Goal: Use online tool/utility: Utilize a website feature to perform a specific function

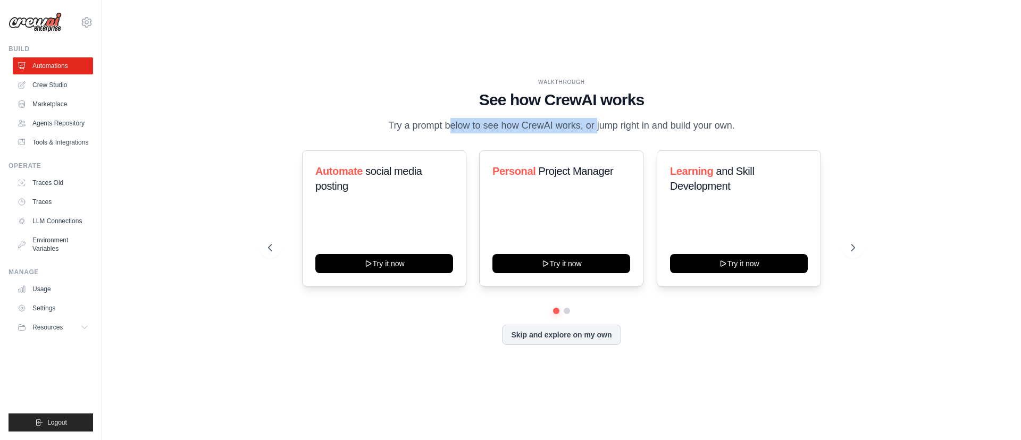
drag, startPoint x: 411, startPoint y: 126, endPoint x: 565, endPoint y: 127, distance: 154.7
click at [563, 127] on p "Try a prompt below to see how CrewAI works, or jump right in and build your own." at bounding box center [561, 125] width 357 height 15
click at [565, 127] on p "Try a prompt below to see how CrewAI works, or jump right in and build your own." at bounding box center [561, 125] width 357 height 15
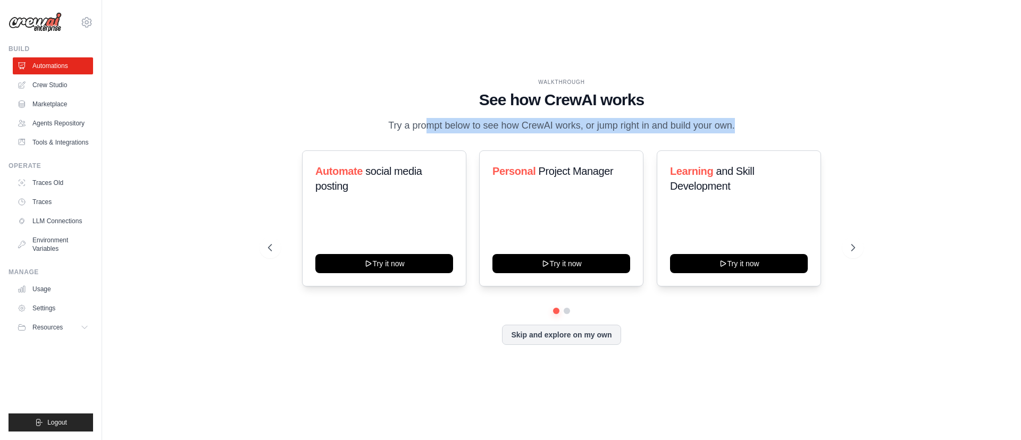
click at [608, 126] on p "Try a prompt below to see how CrewAI works, or jump right in and build your own." at bounding box center [561, 125] width 357 height 15
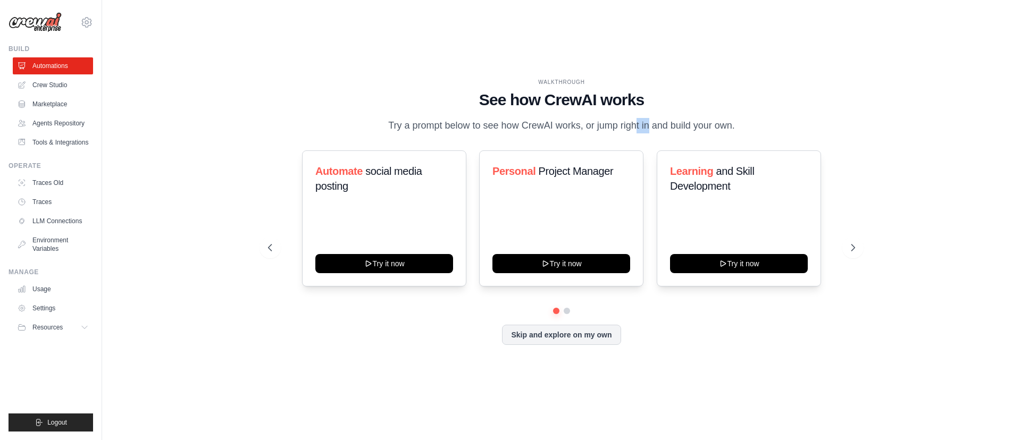
click at [608, 126] on p "Try a prompt below to see how CrewAI works, or jump right in and build your own." at bounding box center [561, 125] width 357 height 15
click at [593, 127] on p "Try a prompt below to see how CrewAI works, or jump right in and build your own." at bounding box center [561, 125] width 357 height 15
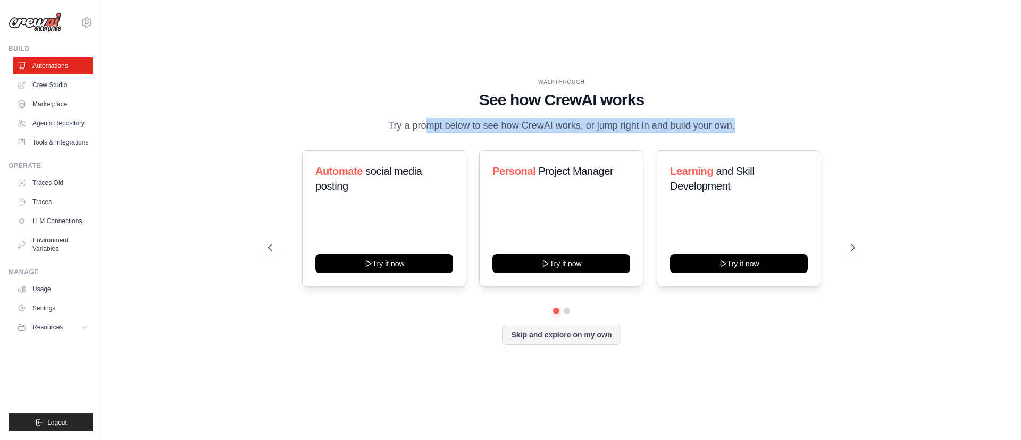
click at [593, 127] on p "Try a prompt below to see how CrewAI works, or jump right in and build your own." at bounding box center [561, 125] width 357 height 15
click at [578, 332] on button "Skip and explore on my own" at bounding box center [561, 334] width 119 height 20
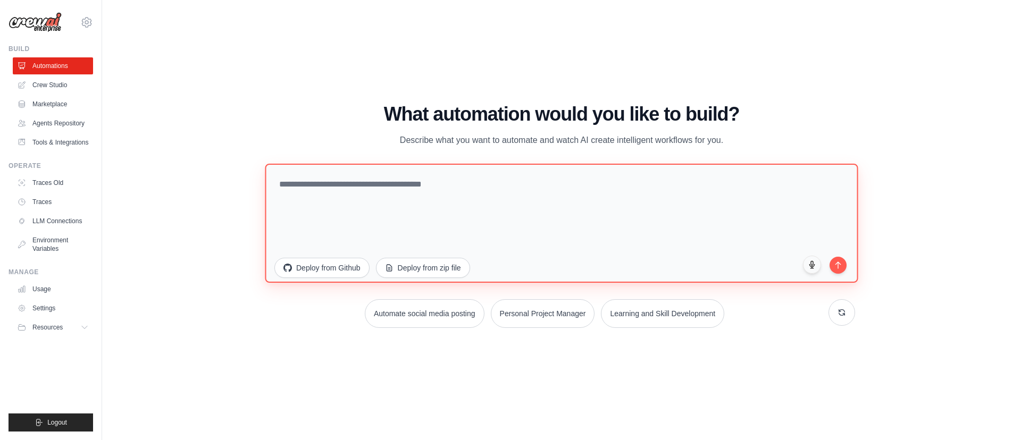
click at [491, 192] on textarea at bounding box center [561, 223] width 593 height 119
click at [397, 186] on textarea at bounding box center [561, 223] width 593 height 119
type textarea "*"
type textarea "**********"
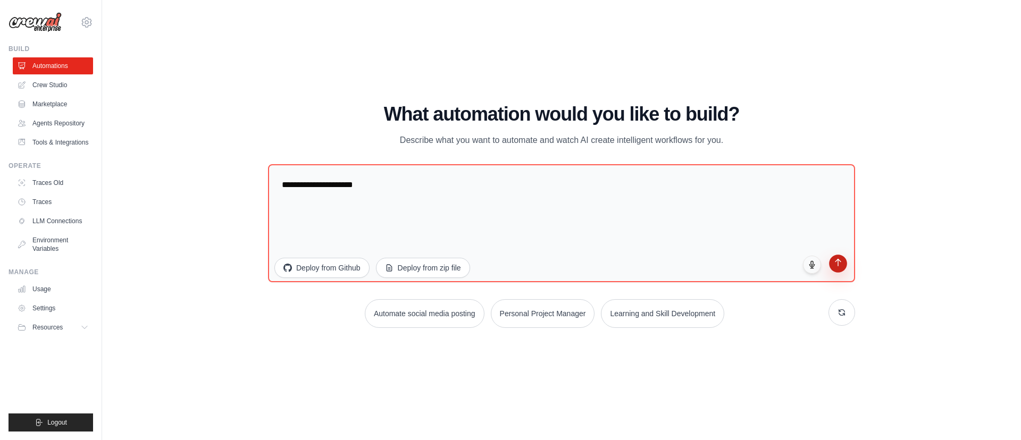
click at [840, 264] on icon "submit" at bounding box center [838, 262] width 9 height 9
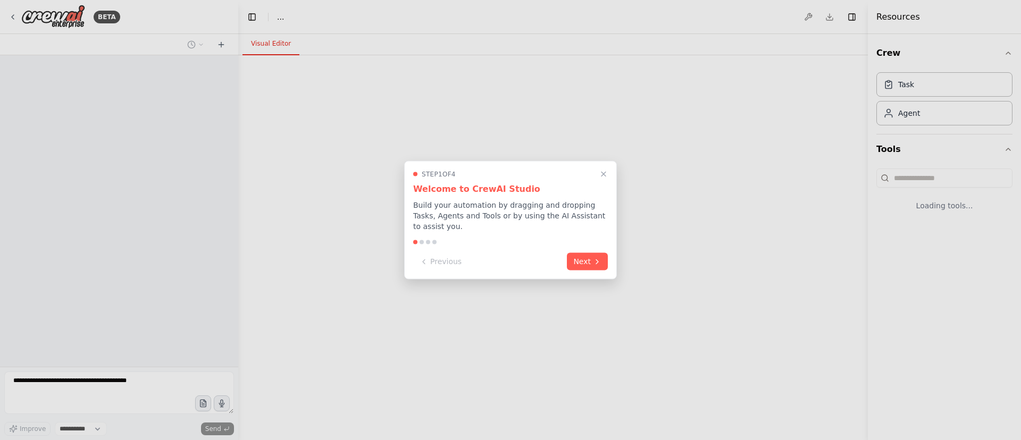
select select "****"
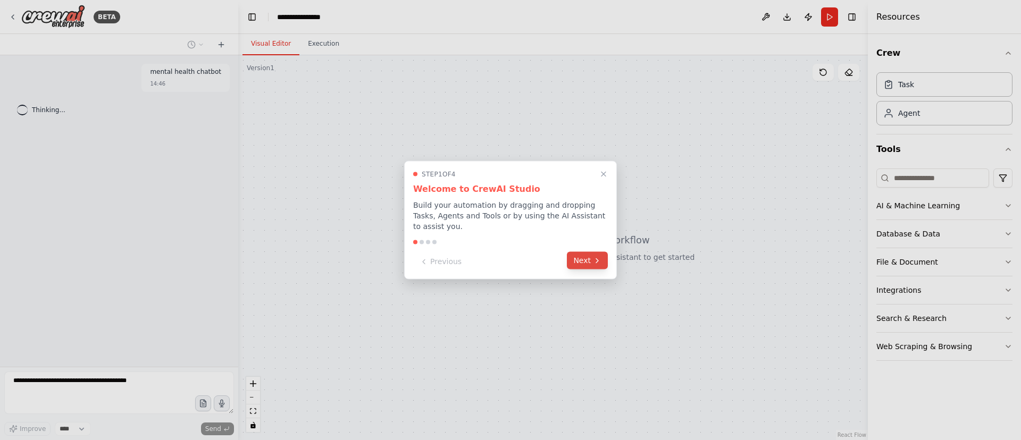
click at [588, 266] on button "Next" at bounding box center [587, 261] width 41 height 18
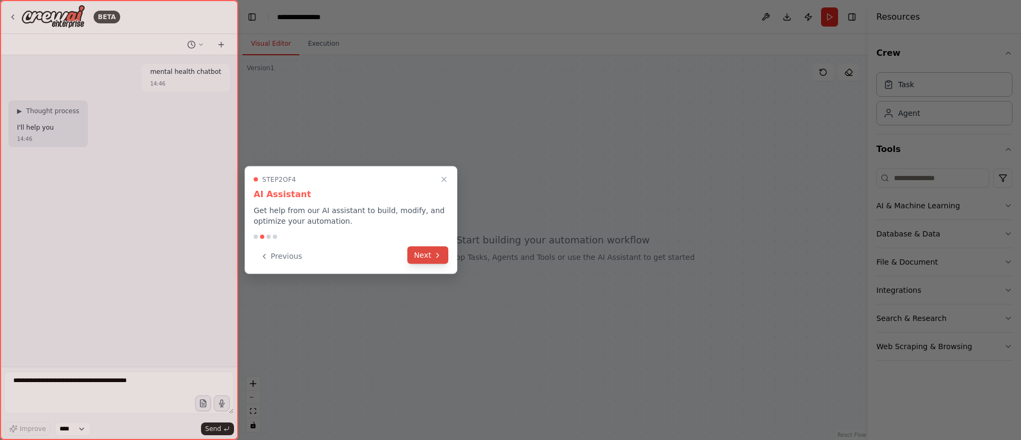
click at [441, 260] on button "Next" at bounding box center [427, 256] width 41 height 18
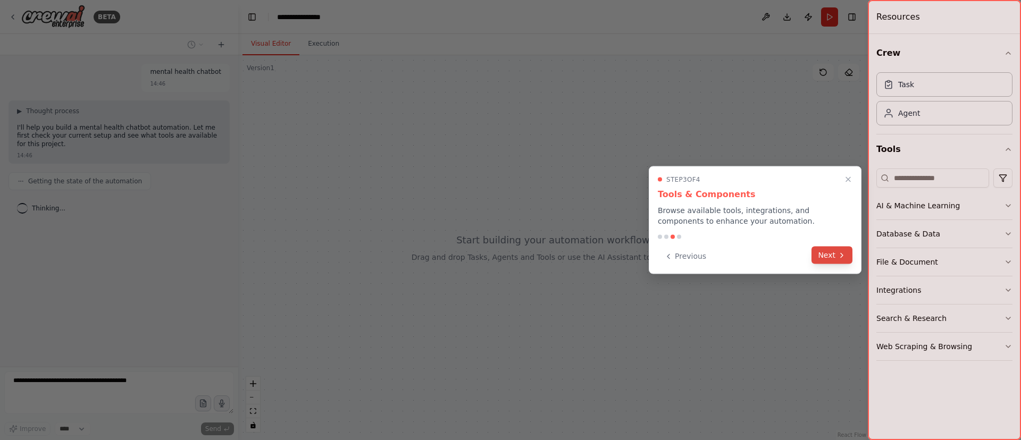
click at [825, 255] on button "Next" at bounding box center [831, 256] width 41 height 18
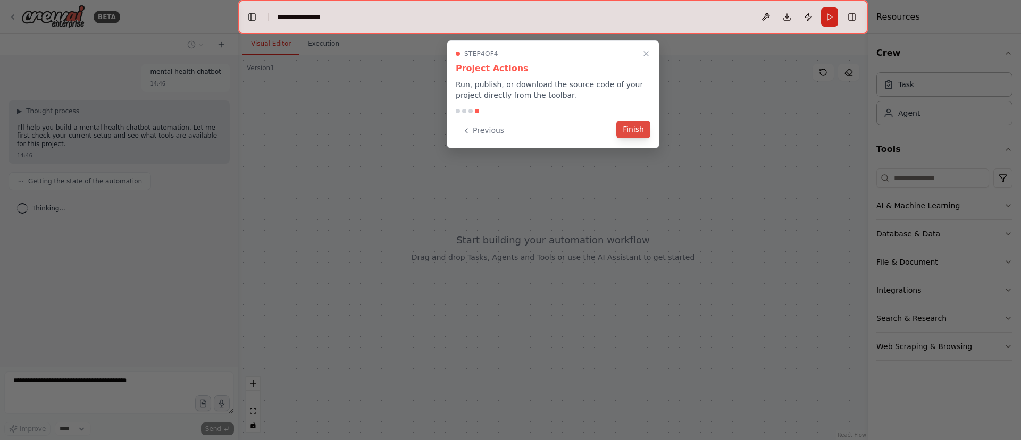
click at [639, 131] on button "Finish" at bounding box center [633, 130] width 34 height 18
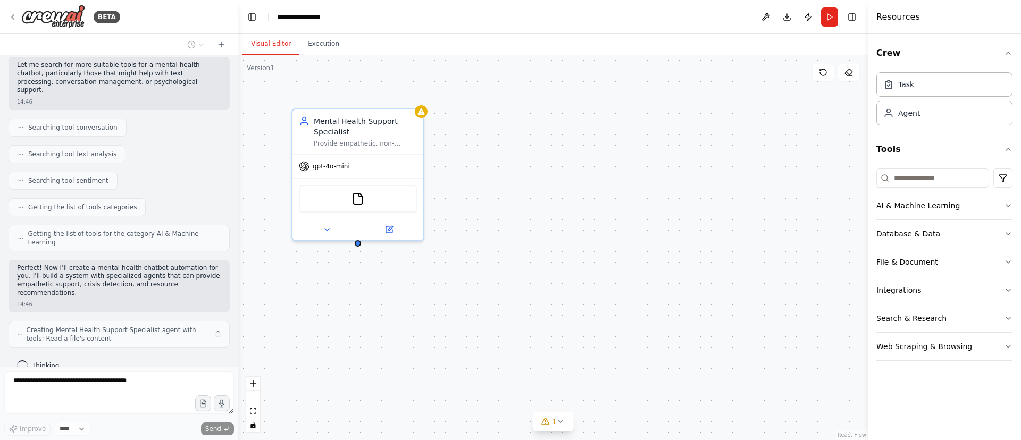
scroll to position [177, 0]
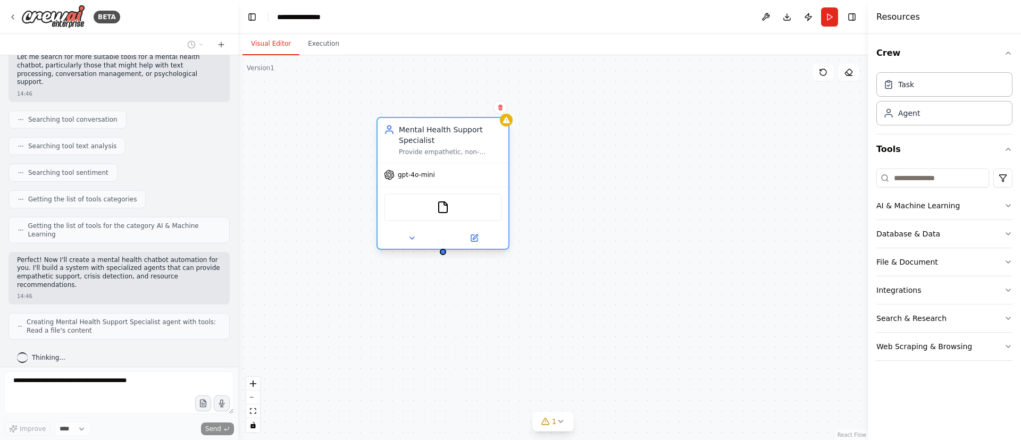
drag, startPoint x: 364, startPoint y: 123, endPoint x: 447, endPoint y: 132, distance: 82.9
click at [447, 132] on div "Mental Health Support Specialist" at bounding box center [450, 134] width 103 height 21
click at [500, 110] on icon at bounding box center [500, 108] width 4 height 6
click at [470, 112] on button "Confirm" at bounding box center [470, 107] width 38 height 13
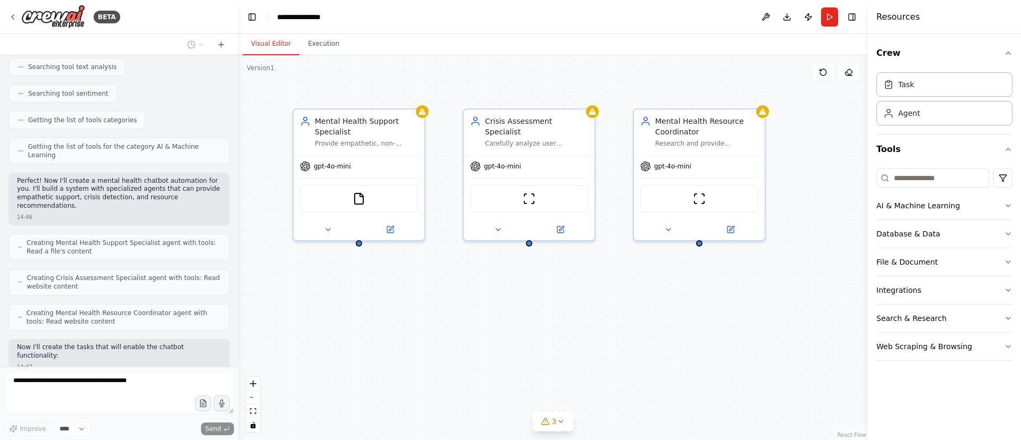
scroll to position [318, 0]
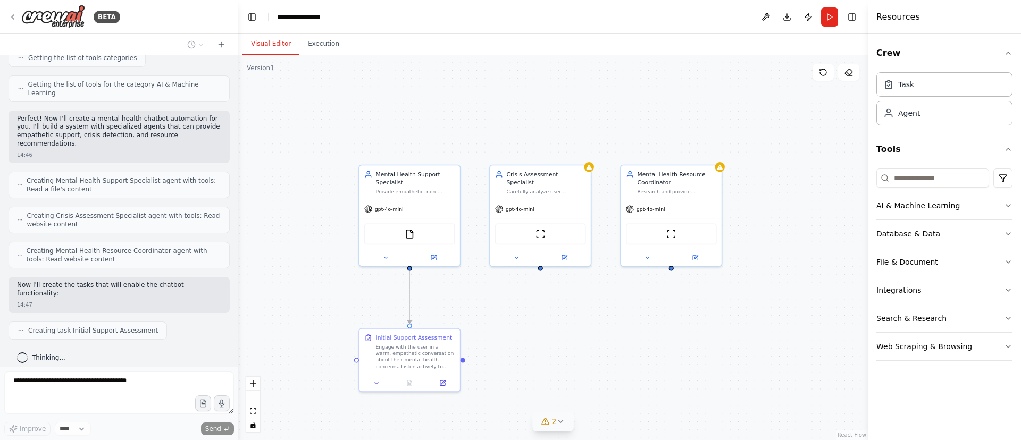
click at [563, 422] on icon at bounding box center [560, 421] width 9 height 9
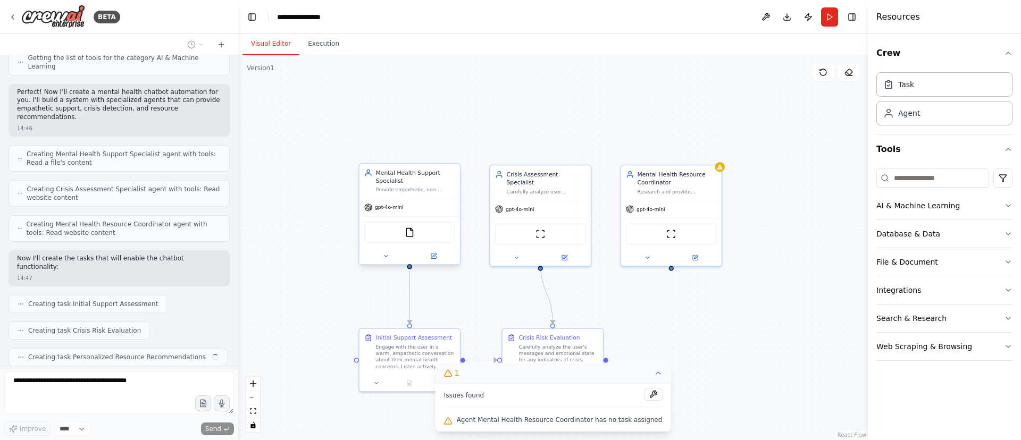
scroll to position [371, 0]
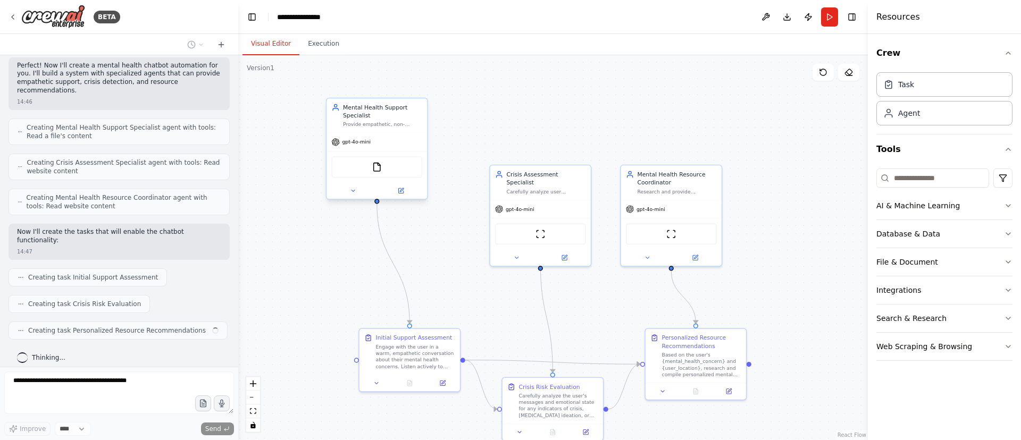
drag, startPoint x: 445, startPoint y: 185, endPoint x: 409, endPoint y: 116, distance: 77.3
click at [409, 116] on div "Mental Health Support Specialist Provide empathetic, non-judgmental mental heal…" at bounding box center [382, 115] width 79 height 24
drag, startPoint x: 416, startPoint y: 350, endPoint x: 369, endPoint y: 306, distance: 64.7
click at [369, 306] on div "Engage with the user in a warm, empathetic conversation about their mental heal…" at bounding box center [366, 314] width 79 height 26
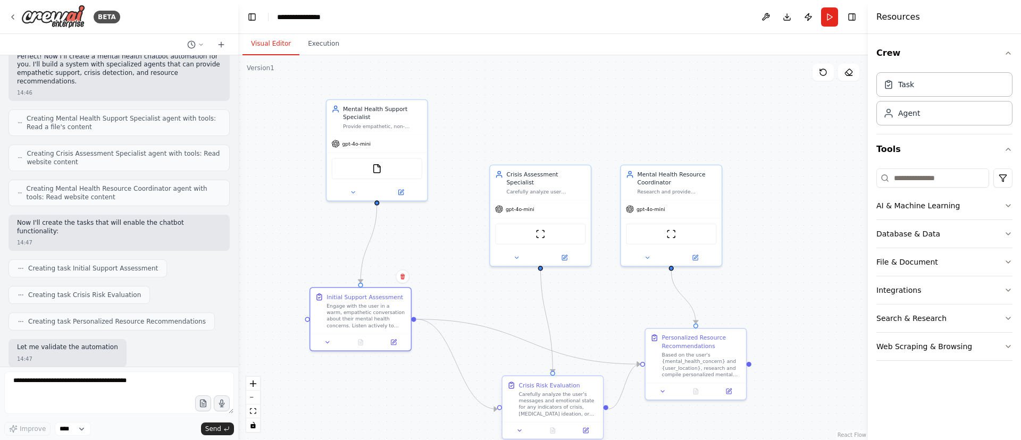
scroll to position [443, 0]
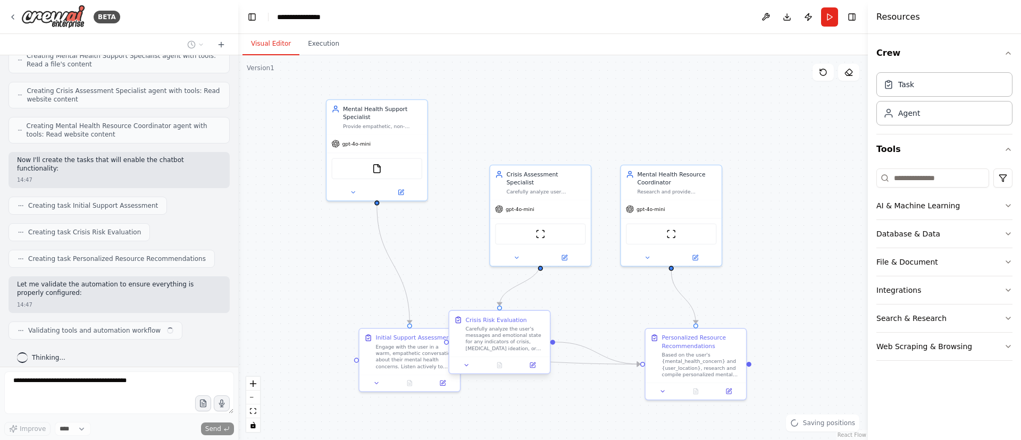
drag, startPoint x: 532, startPoint y: 406, endPoint x: 479, endPoint y: 336, distance: 87.6
click at [479, 336] on div "Carefully analyze the user's messages and emotional state for any indicators of…" at bounding box center [505, 339] width 79 height 26
drag, startPoint x: 434, startPoint y: 353, endPoint x: 373, endPoint y: 325, distance: 66.9
click at [373, 326] on div "Engage with the user in a warm, empathetic conversation about their mental heal…" at bounding box center [374, 339] width 79 height 26
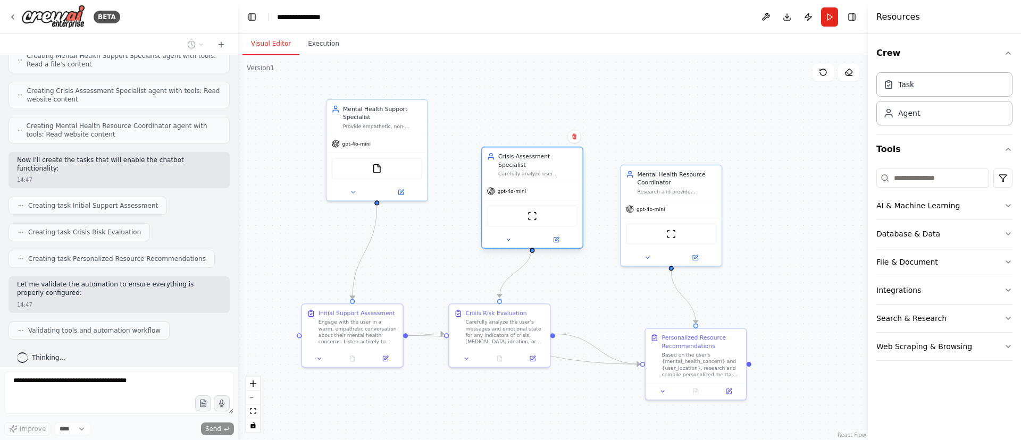
drag, startPoint x: 565, startPoint y: 191, endPoint x: 538, endPoint y: 123, distance: 73.3
click at [538, 147] on div "Crisis Assessment Specialist Carefully analyze user messages for signs of menta…" at bounding box center [532, 198] width 102 height 102
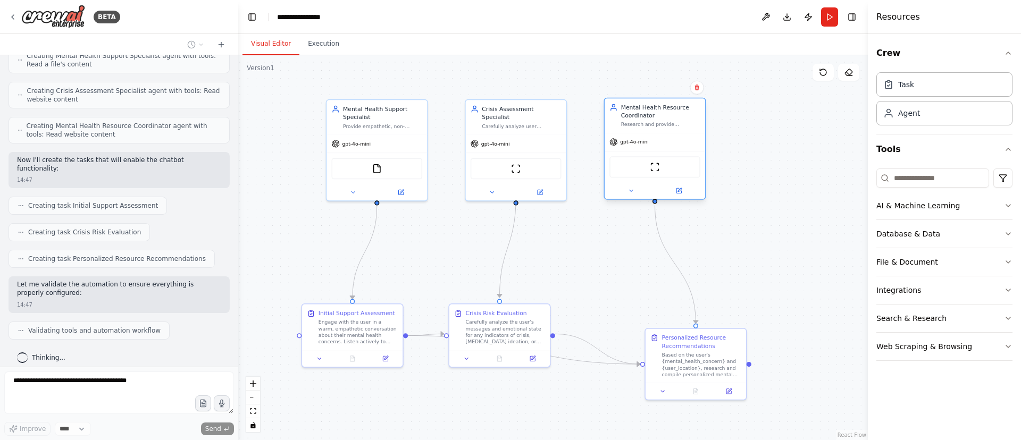
drag, startPoint x: 686, startPoint y: 199, endPoint x: 667, endPoint y: 114, distance: 87.6
click at [667, 133] on div "gpt-4o-mini" at bounding box center [655, 142] width 101 height 18
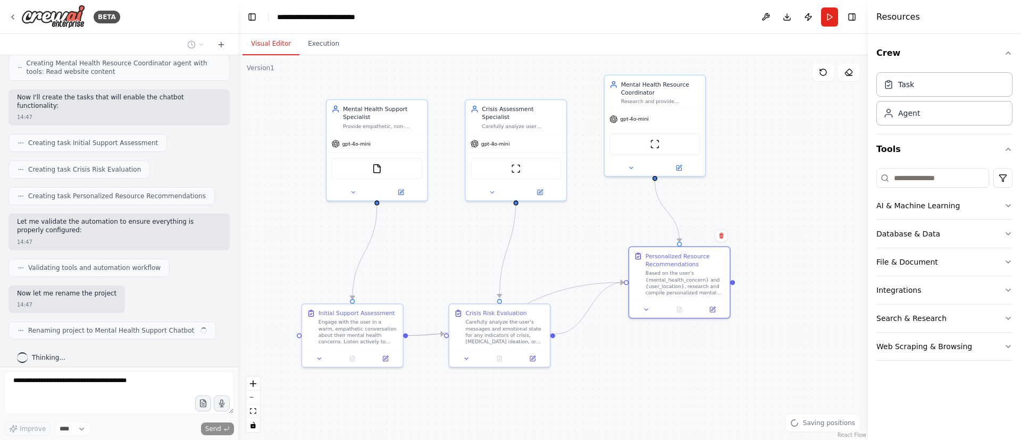
scroll to position [506, 0]
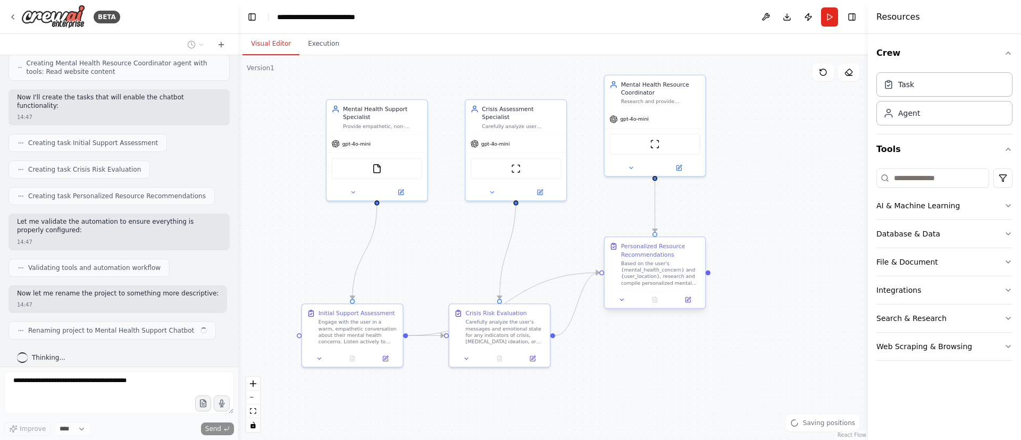
drag, startPoint x: 721, startPoint y: 354, endPoint x: 683, endPoint y: 265, distance: 96.0
click at [683, 265] on div "Based on the user's {mental_health_concern} and {user_location}, research and c…" at bounding box center [660, 274] width 79 height 26
click at [1008, 203] on icon "button" at bounding box center [1008, 206] width 9 height 9
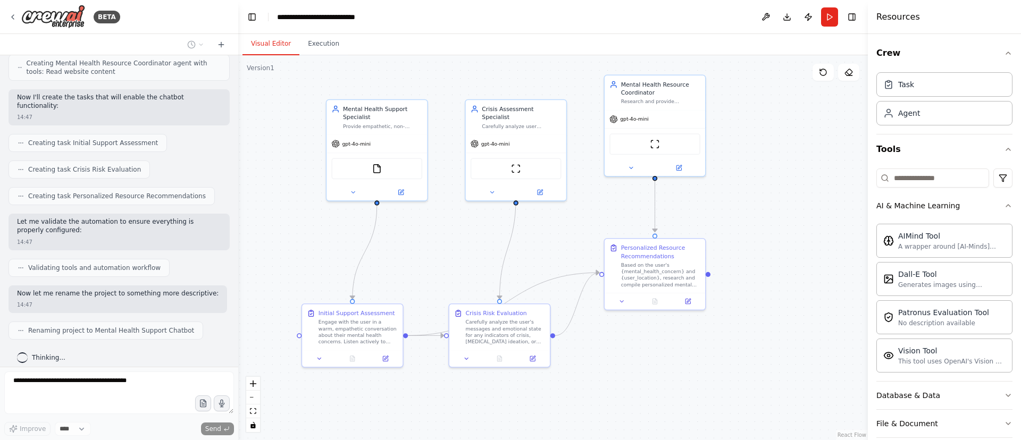
click at [1009, 205] on div "Crew Task Agent Tools AI & Machine Learning AIMind Tool A wrapper around [AI-Mi…" at bounding box center [944, 237] width 153 height 406
click at [1004, 209] on icon "button" at bounding box center [1008, 206] width 9 height 9
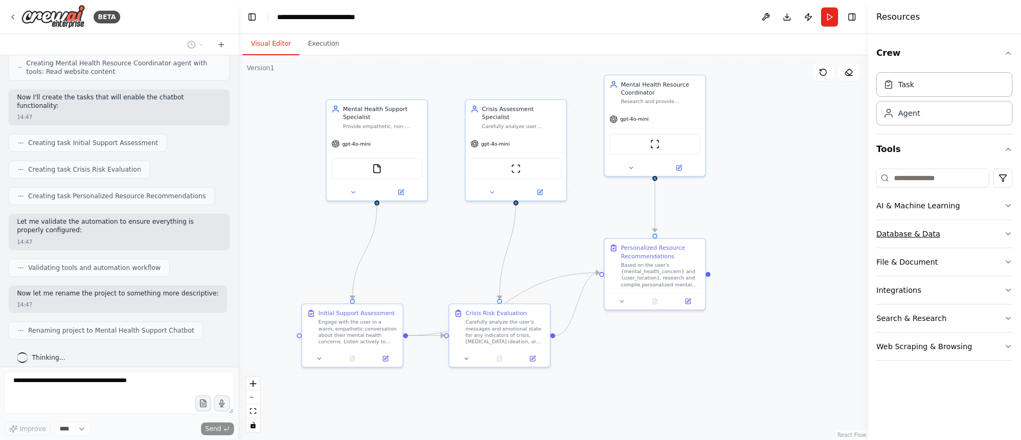
click at [1007, 233] on icon "button" at bounding box center [1008, 234] width 4 height 2
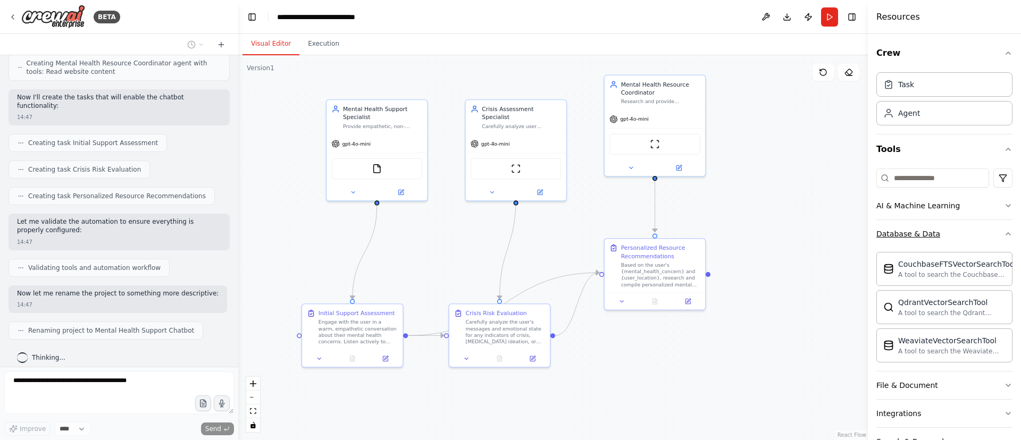
click at [1004, 232] on icon "button" at bounding box center [1008, 234] width 9 height 9
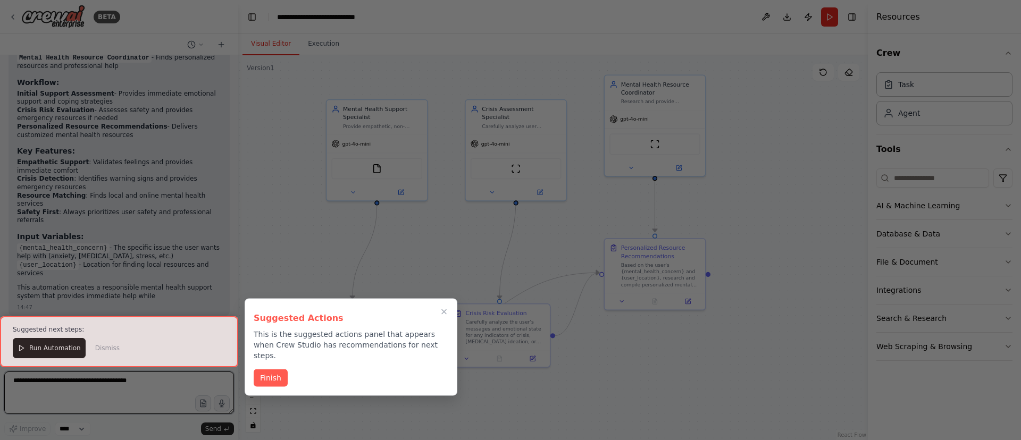
scroll to position [892, 0]
click at [405, 337] on p "This is the suggested actions panel that appears when Crew Studio has recommend…" at bounding box center [351, 345] width 195 height 32
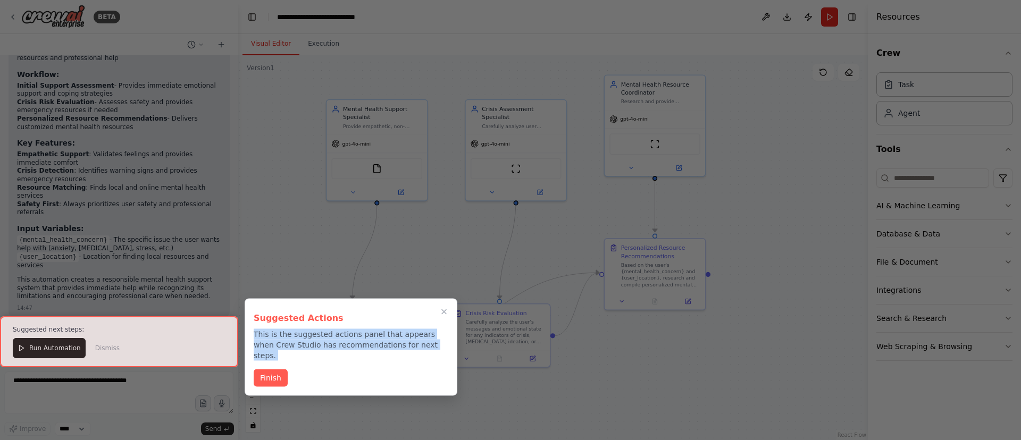
click at [405, 337] on p "This is the suggested actions panel that appears when Crew Studio has recommend…" at bounding box center [351, 345] width 195 height 32
click at [390, 343] on p "This is the suggested actions panel that appears when Crew Studio has recommend…" at bounding box center [351, 345] width 195 height 32
click at [441, 314] on icon "Close walkthrough" at bounding box center [444, 312] width 10 height 10
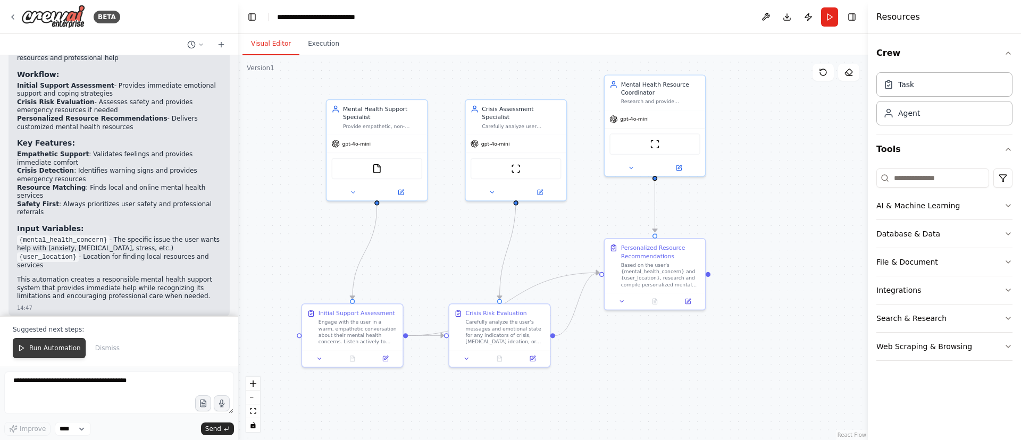
click at [50, 347] on span "Run Automation" at bounding box center [55, 348] width 52 height 9
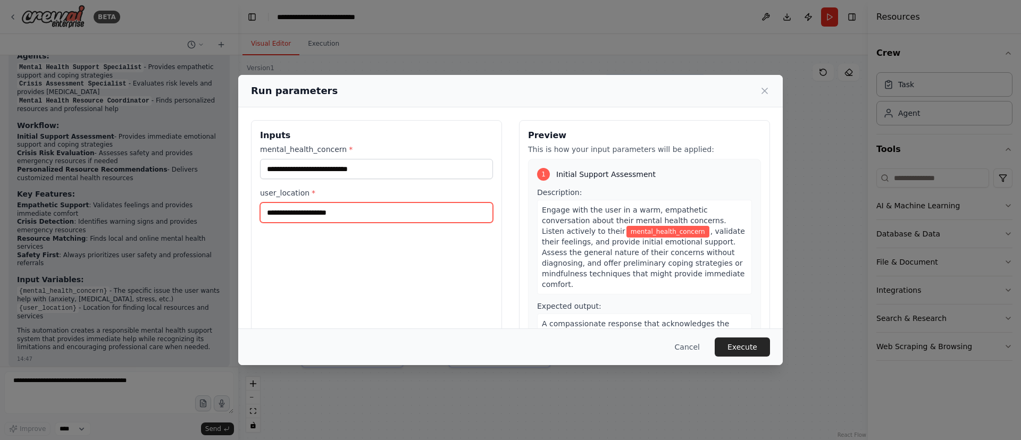
click at [362, 218] on input "user_location *" at bounding box center [376, 213] width 233 height 20
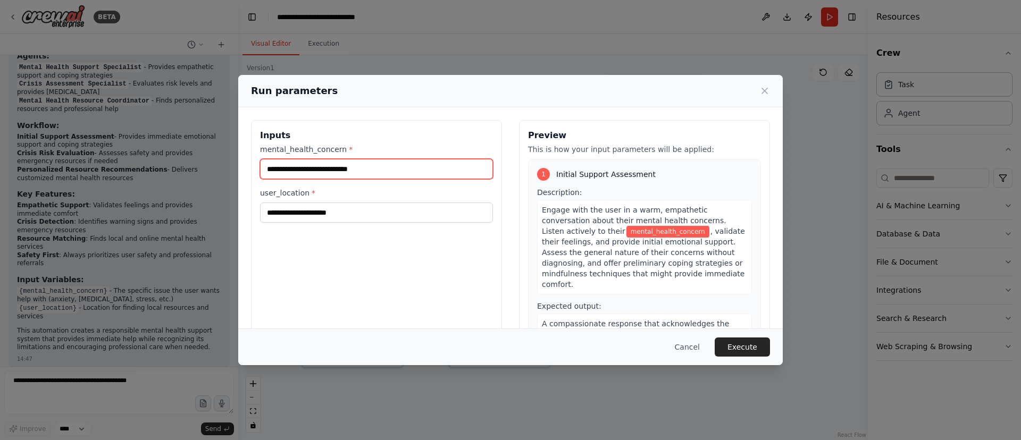
click at [376, 172] on input "mental_health_concern *" at bounding box center [376, 169] width 233 height 20
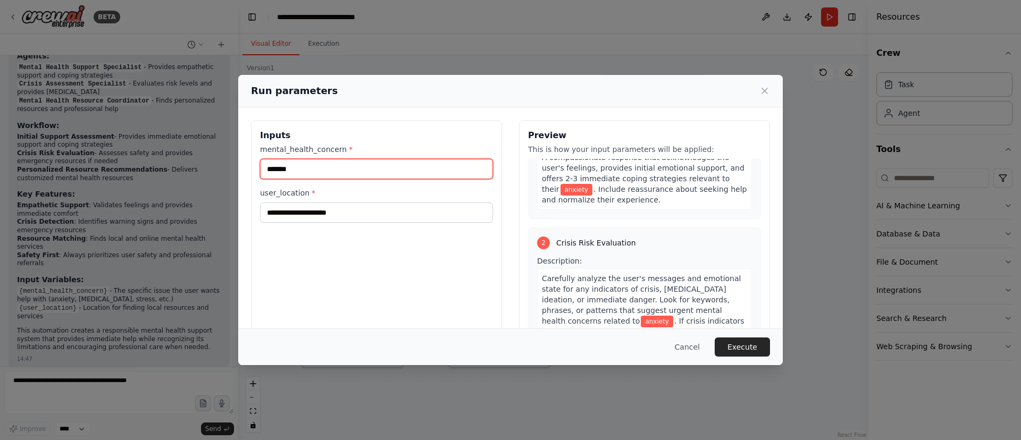
scroll to position [223, 0]
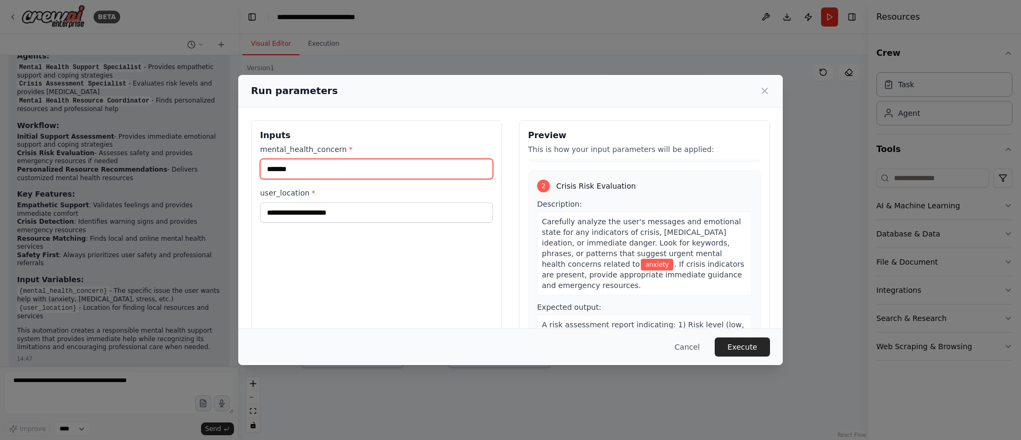
type input "*******"
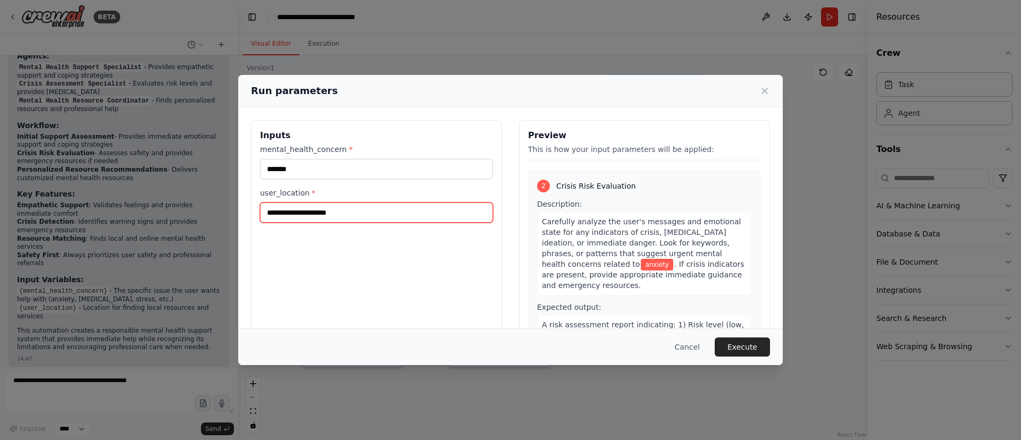
click at [328, 215] on input "user_location *" at bounding box center [376, 213] width 233 height 20
type input "*********"
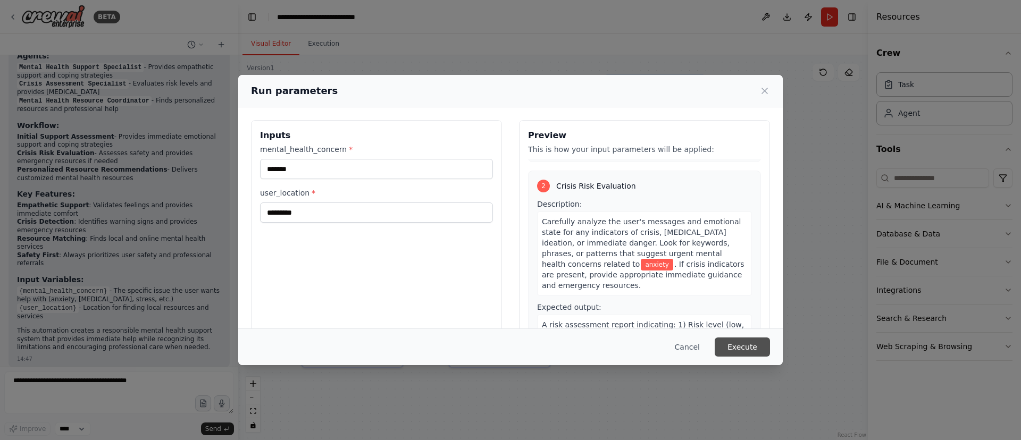
click at [754, 344] on button "Execute" at bounding box center [742, 347] width 55 height 19
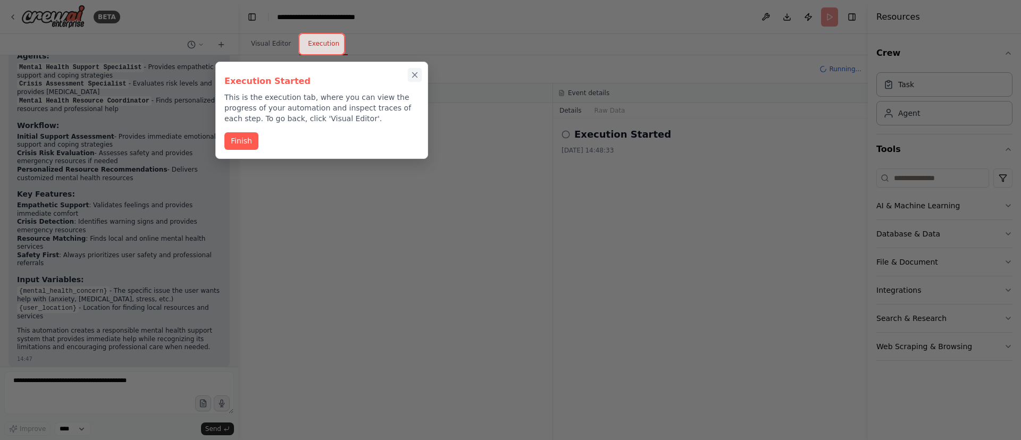
click at [411, 74] on icon "Close walkthrough" at bounding box center [415, 75] width 10 height 10
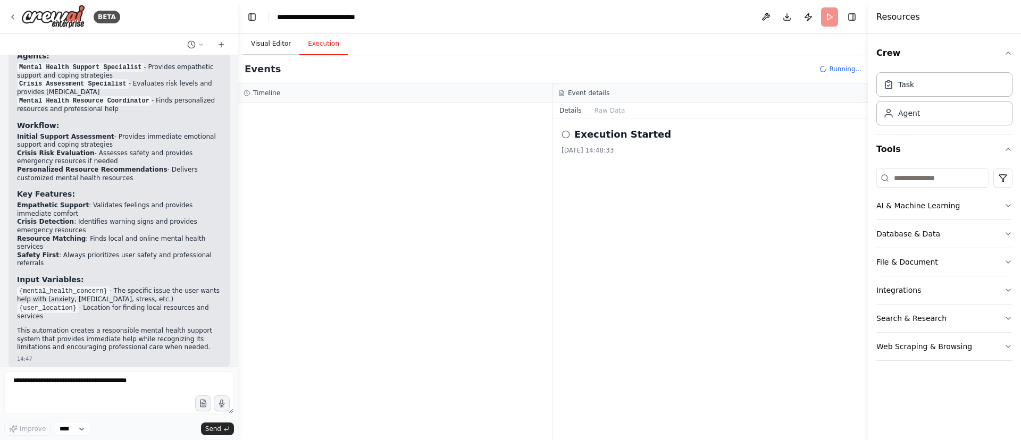
click at [274, 43] on button "Visual Editor" at bounding box center [270, 44] width 57 height 22
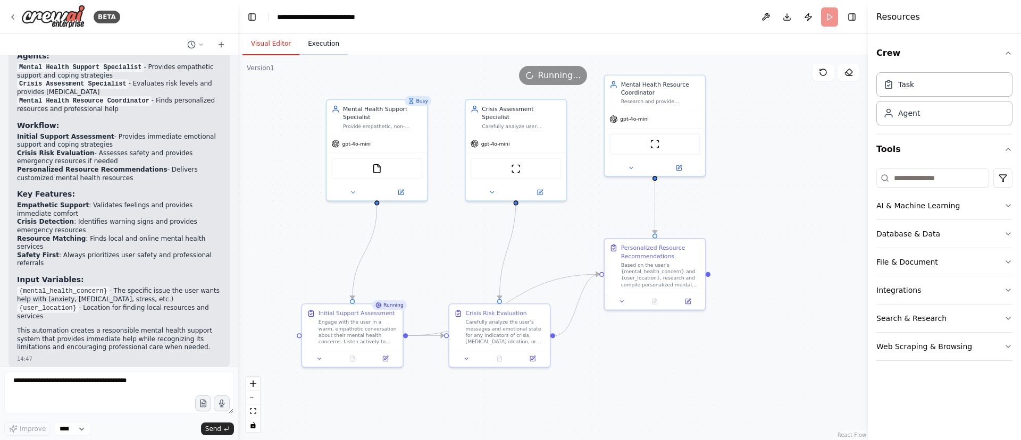
click at [316, 43] on button "Execution" at bounding box center [323, 44] width 48 height 22
click at [269, 45] on button "Visual Editor" at bounding box center [270, 44] width 57 height 22
drag, startPoint x: 372, startPoint y: 112, endPoint x: 342, endPoint y: 110, distance: 29.3
click at [342, 110] on div "Mental Health Support Specialist" at bounding box center [349, 111] width 79 height 16
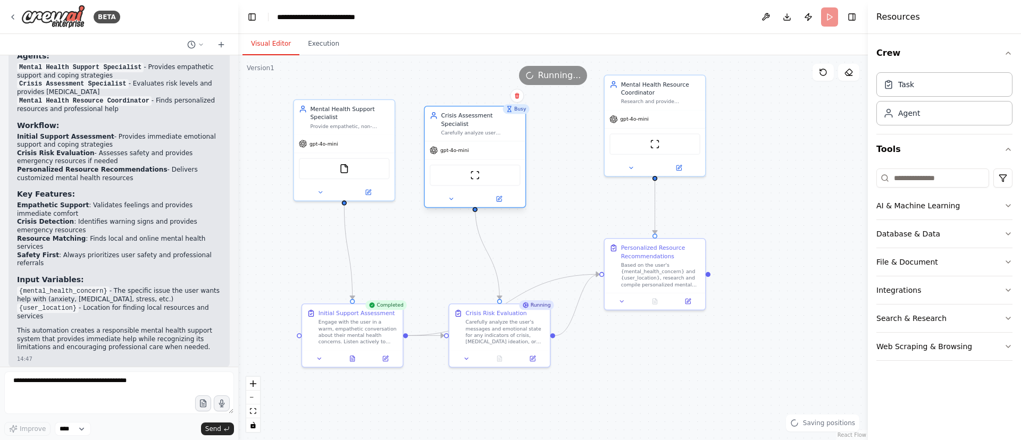
drag, startPoint x: 513, startPoint y: 121, endPoint x: 473, endPoint y: 128, distance: 40.6
click at [473, 128] on div "Crisis Assessment Specialist Carefully analyze user messages for signs of menta…" at bounding box center [475, 124] width 101 height 35
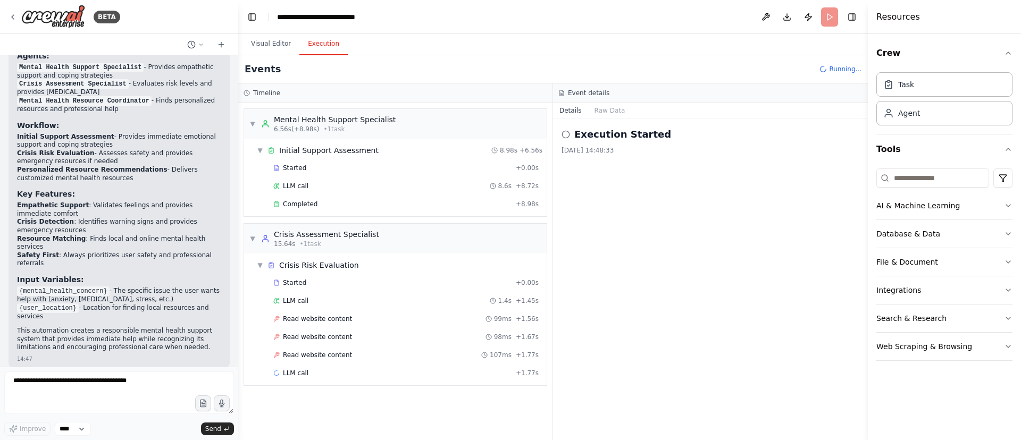
click at [315, 49] on button "Execution" at bounding box center [323, 44] width 48 height 22
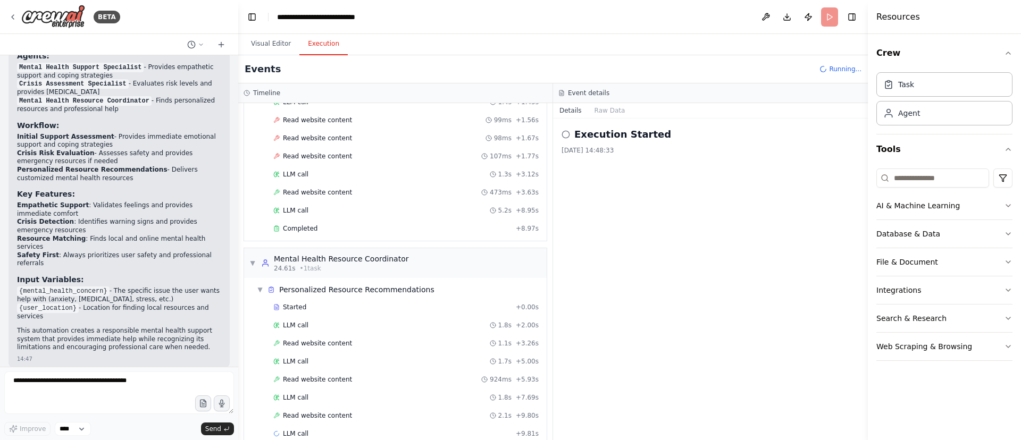
scroll to position [217, 0]
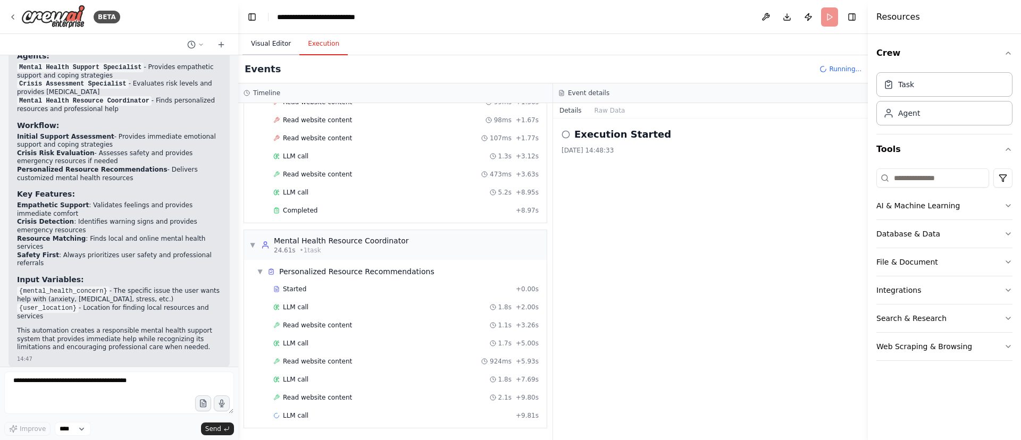
click at [265, 44] on button "Visual Editor" at bounding box center [270, 44] width 57 height 22
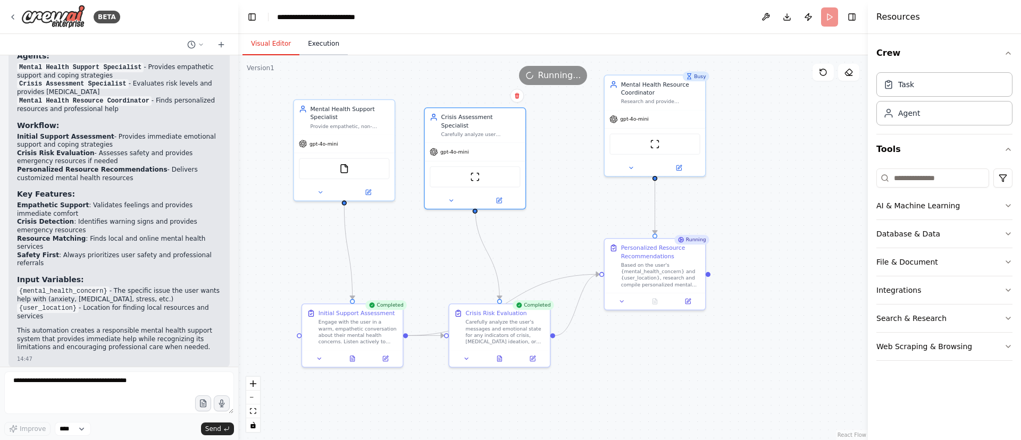
click at [320, 46] on button "Execution" at bounding box center [323, 44] width 48 height 22
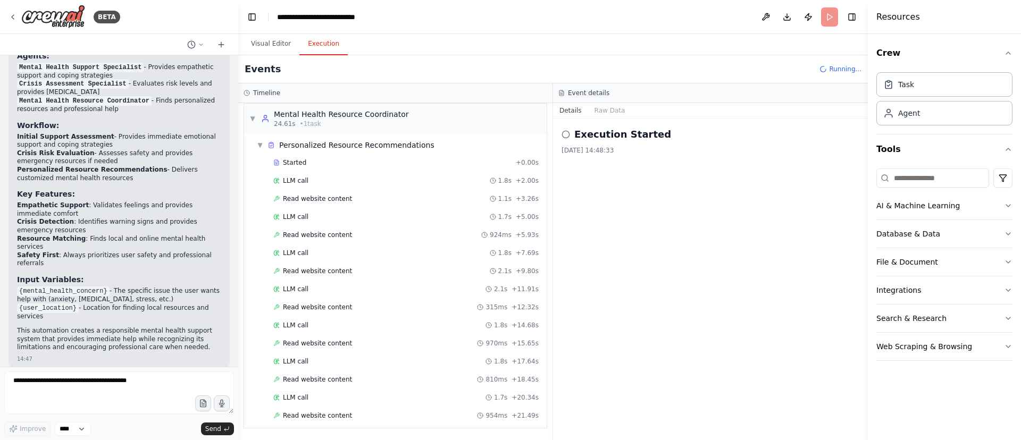
scroll to position [362, 0]
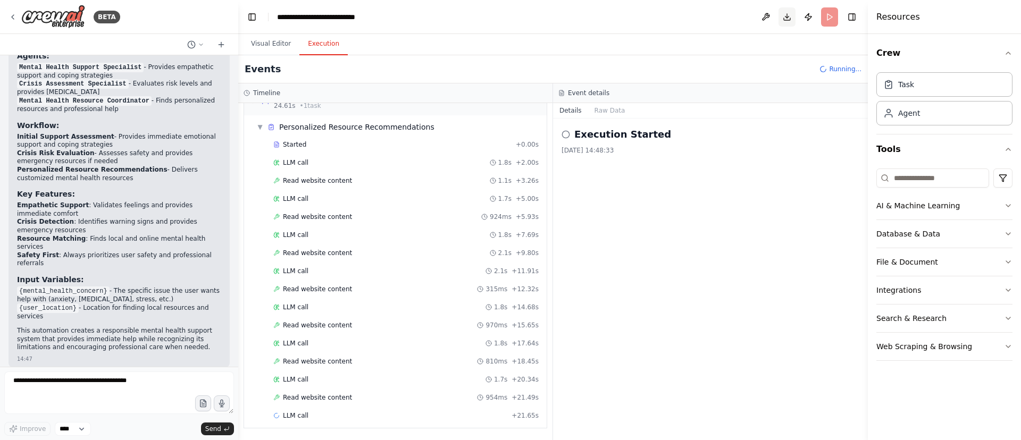
click at [849, 21] on button "Toggle Right Sidebar" at bounding box center [851, 17] width 15 height 15
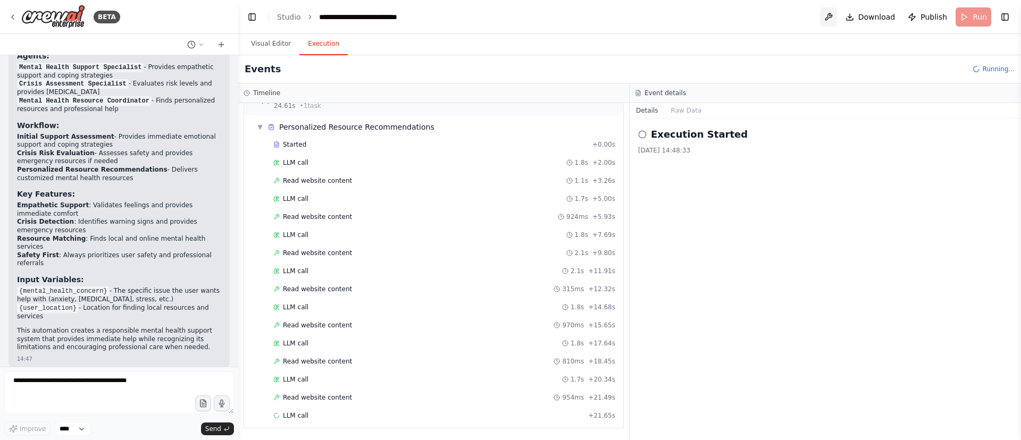
click at [831, 18] on button at bounding box center [828, 16] width 17 height 19
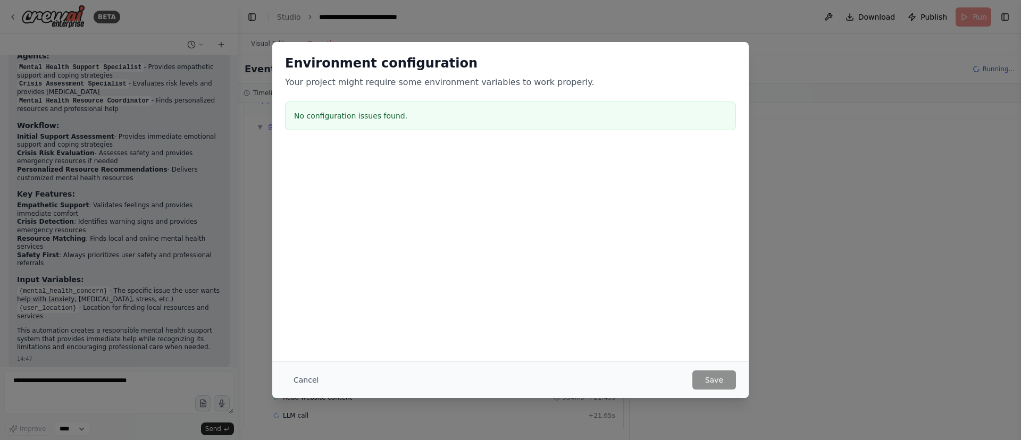
click at [832, 18] on div "Environment configuration Your project might require some environment variables…" at bounding box center [510, 220] width 1021 height 440
click at [305, 383] on button "Cancel" at bounding box center [306, 380] width 42 height 19
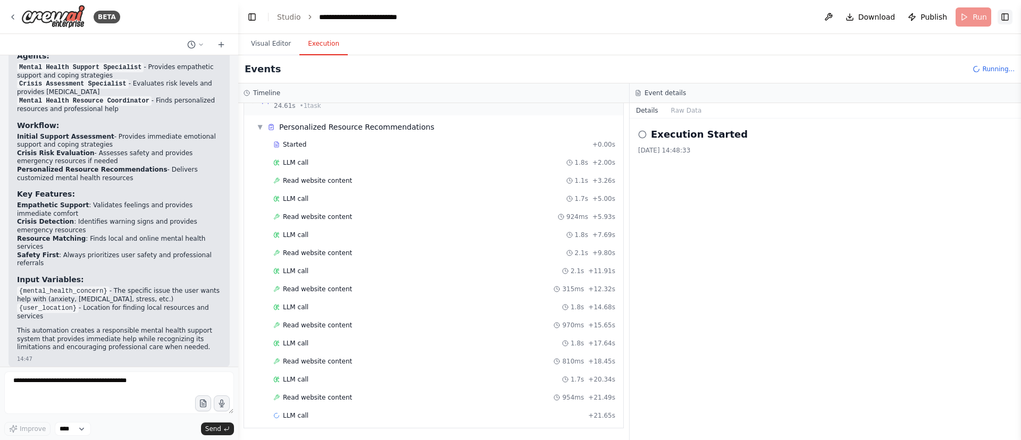
click at [1003, 16] on button "Toggle Right Sidebar" at bounding box center [1005, 17] width 15 height 15
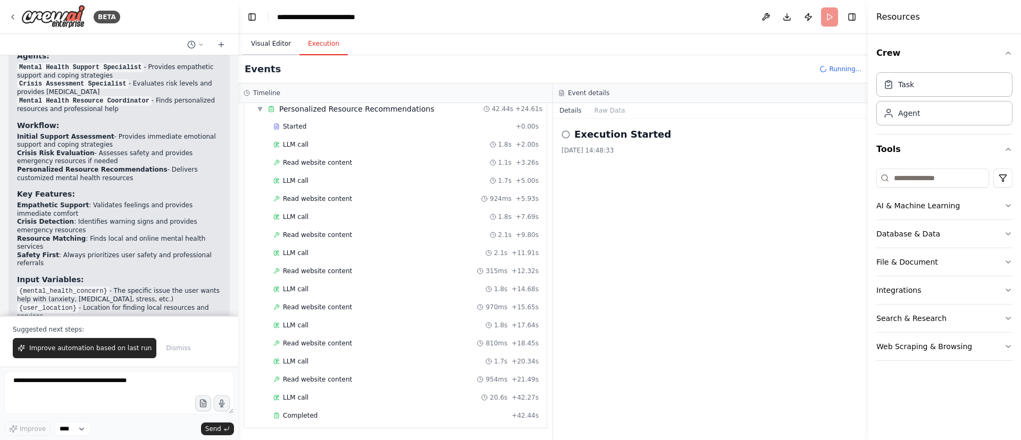
scroll to position [892, 0]
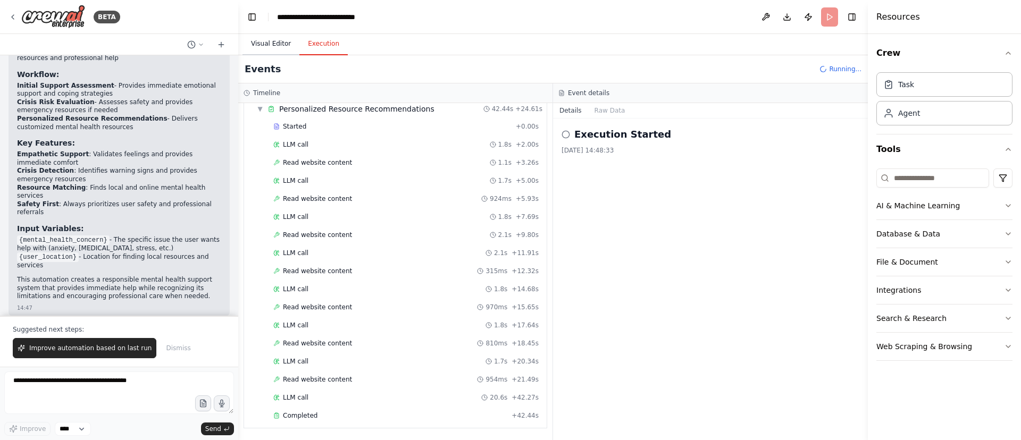
click at [277, 44] on button "Visual Editor" at bounding box center [270, 44] width 57 height 22
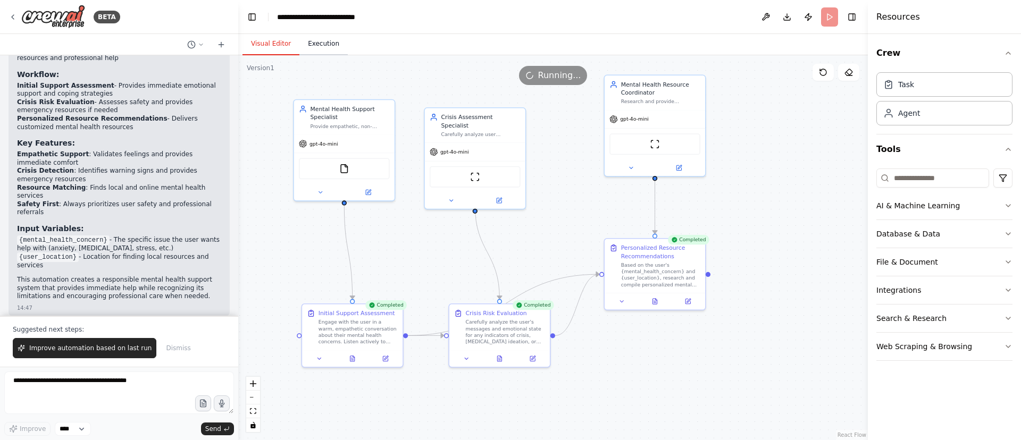
click at [308, 44] on button "Execution" at bounding box center [323, 44] width 48 height 22
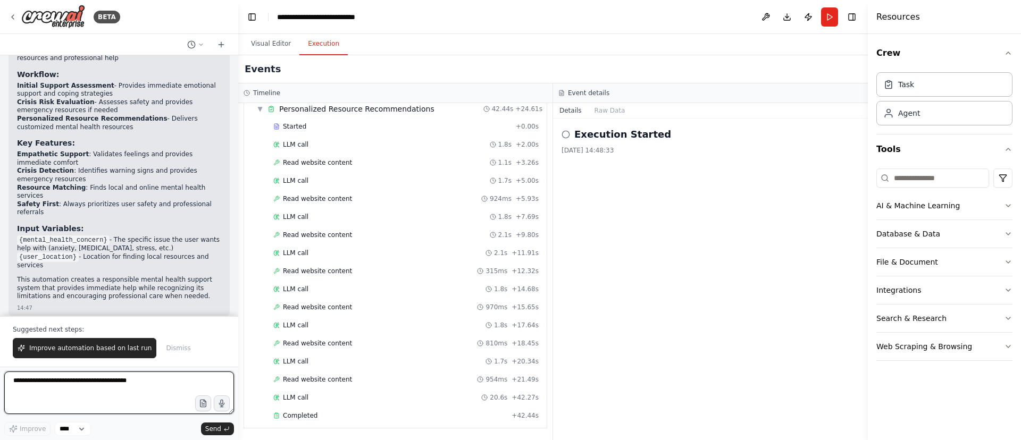
click at [127, 380] on textarea at bounding box center [119, 393] width 230 height 43
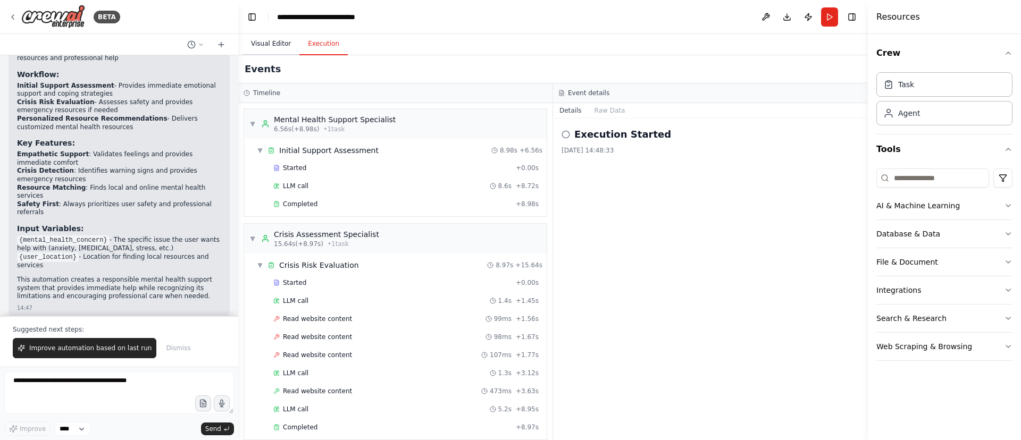
click at [261, 47] on button "Visual Editor" at bounding box center [270, 44] width 57 height 22
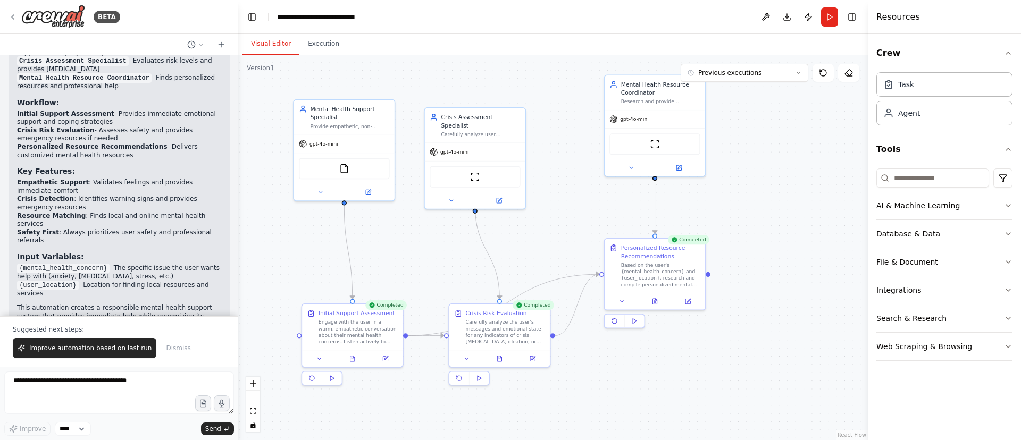
scroll to position [892, 0]
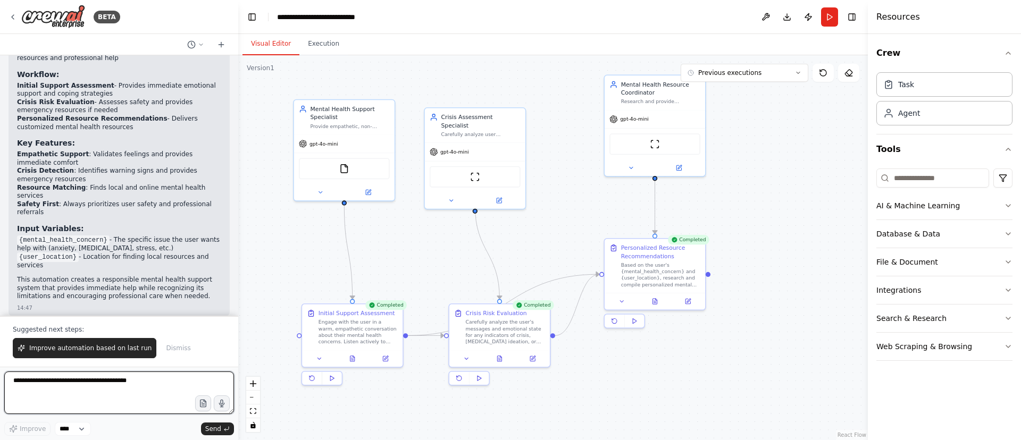
click at [94, 384] on textarea at bounding box center [119, 393] width 230 height 43
click at [830, 22] on button "Run" at bounding box center [829, 16] width 17 height 19
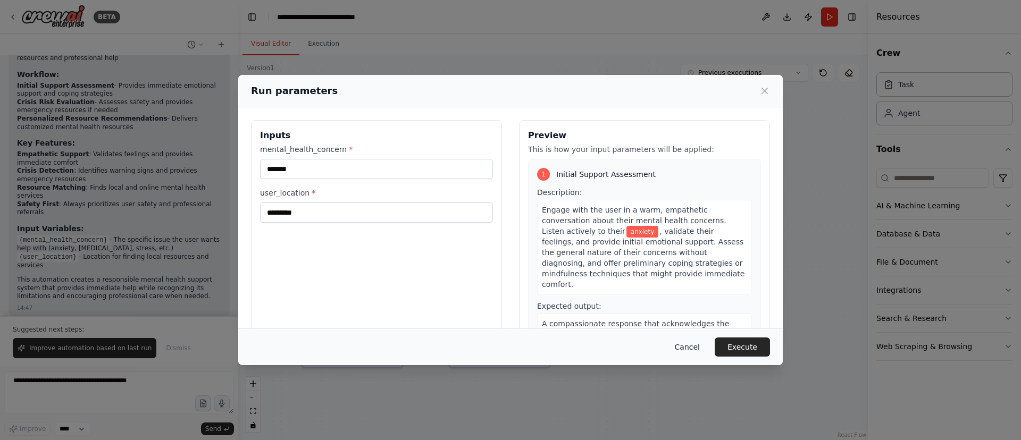
click at [695, 354] on button "Cancel" at bounding box center [687, 347] width 42 height 19
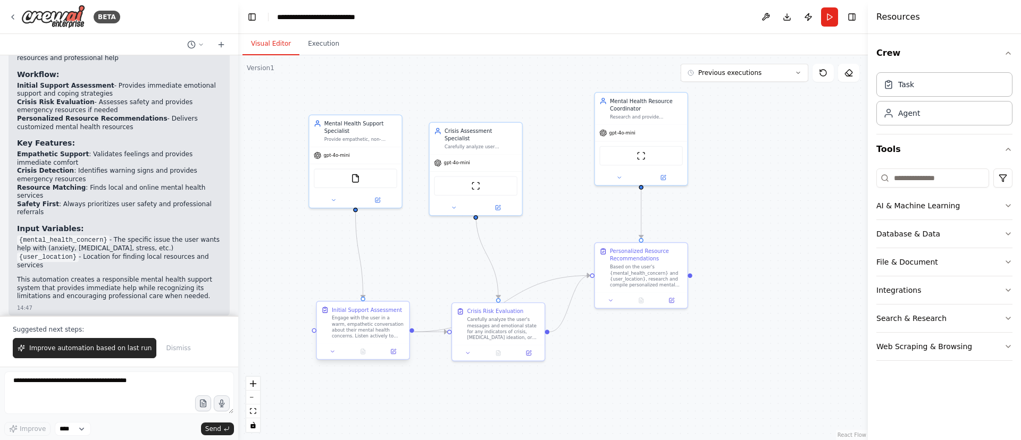
click at [338, 323] on div "Engage with the user in a warm, empathetic conversation about their mental heal…" at bounding box center [368, 327] width 73 height 24
drag, startPoint x: 362, startPoint y: 316, endPoint x: 357, endPoint y: 278, distance: 38.1
click at [357, 278] on div "Engage with the user in a warm, empathetic conversation about their mental heal…" at bounding box center [360, 290] width 73 height 24
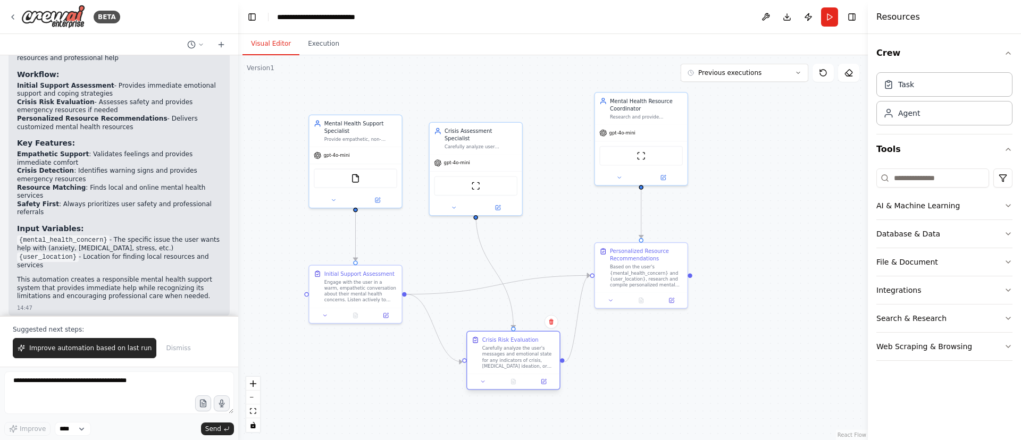
drag, startPoint x: 491, startPoint y: 325, endPoint x: 504, endPoint y: 354, distance: 31.9
click at [504, 354] on div "Carefully analyze the user's messages and emotional state for any indicators of…" at bounding box center [518, 357] width 73 height 24
drag, startPoint x: 632, startPoint y: 265, endPoint x: 677, endPoint y: 250, distance: 47.1
click at [677, 250] on div "Based on the user's {mental_health_concern} and {user_location}, research and c…" at bounding box center [691, 260] width 73 height 24
click at [329, 45] on button "Execution" at bounding box center [323, 44] width 48 height 22
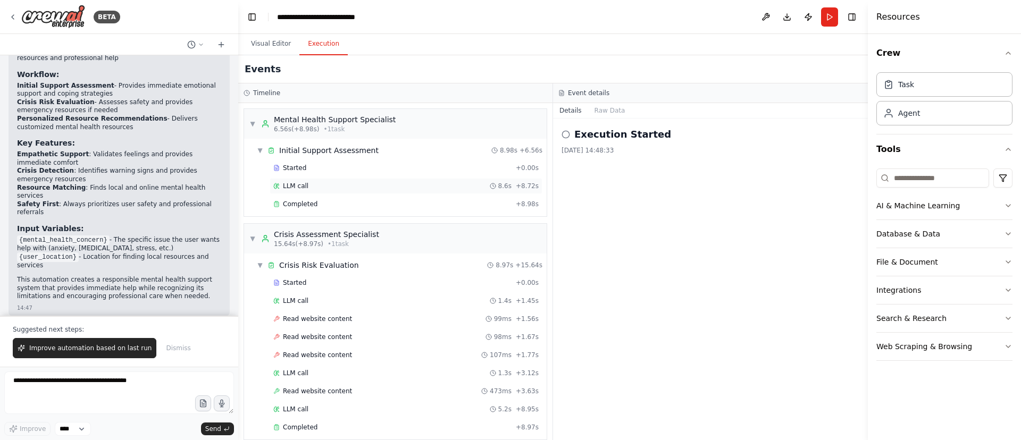
click at [303, 188] on span "LLM call" at bounding box center [296, 186] width 26 height 9
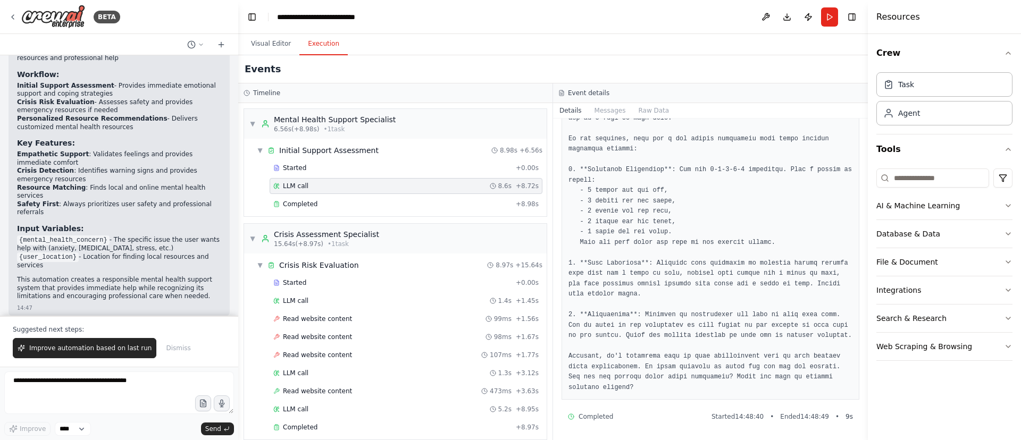
scroll to position [157, 0]
click at [322, 205] on div "Completed" at bounding box center [392, 204] width 238 height 9
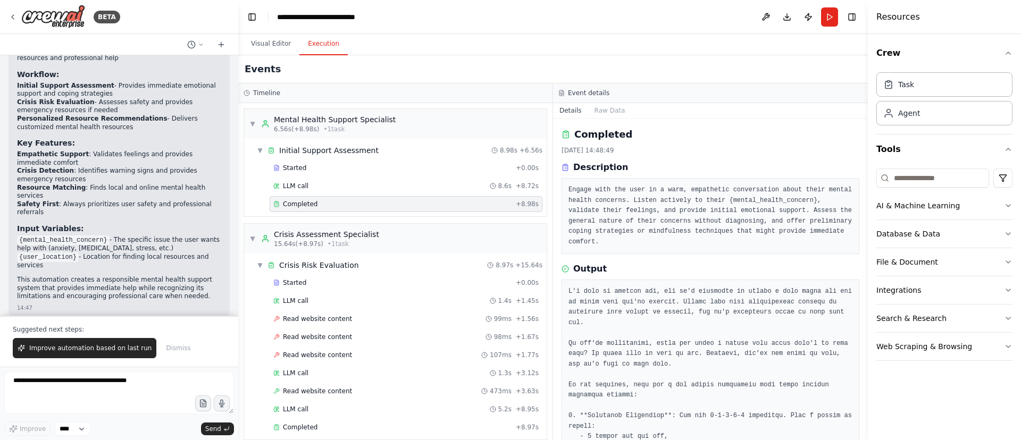
click at [655, 199] on pre "Engage with the user in a warm, empathetic conversation about their mental heal…" at bounding box center [710, 216] width 284 height 62
click at [655, 200] on pre "Engage with the user in a warm, empathetic conversation about their mental heal…" at bounding box center [710, 216] width 284 height 62
click at [82, 386] on textarea at bounding box center [119, 393] width 230 height 43
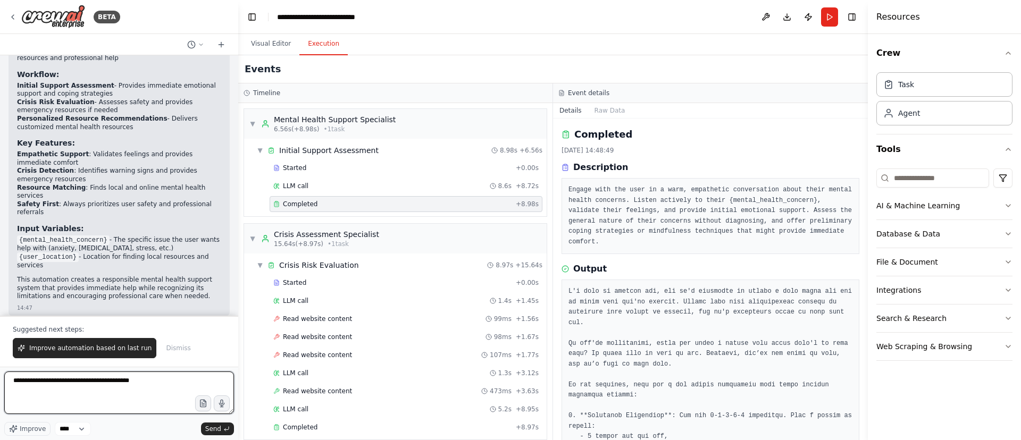
type textarea "**********"
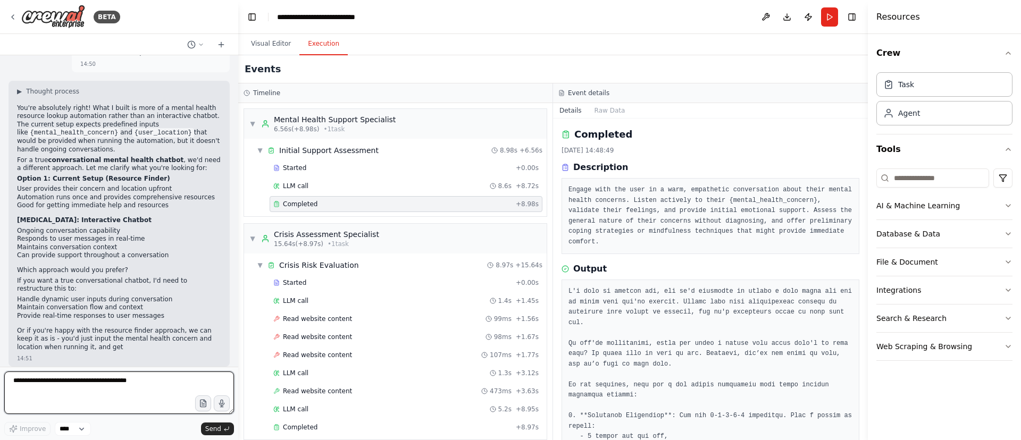
scroll to position [1192, 0]
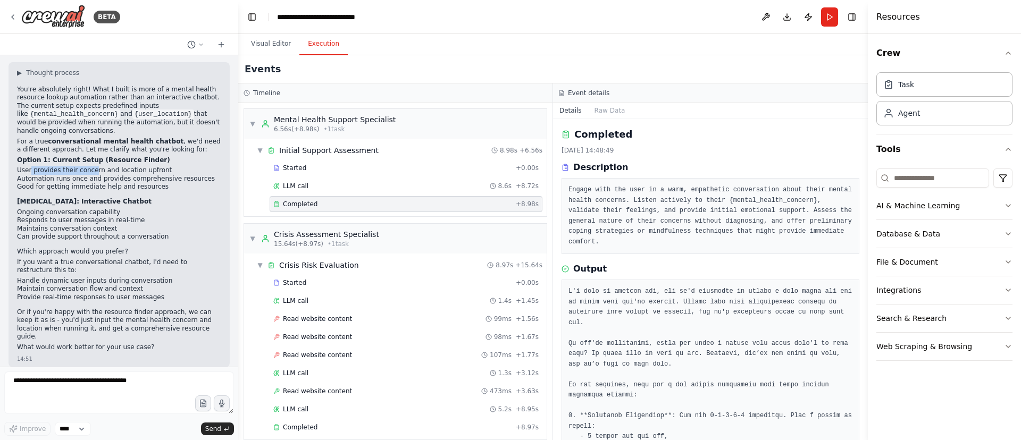
drag, startPoint x: 31, startPoint y: 163, endPoint x: 111, endPoint y: 164, distance: 79.8
click at [111, 166] on li "User provides their concern and location upfront" at bounding box center [119, 170] width 204 height 9
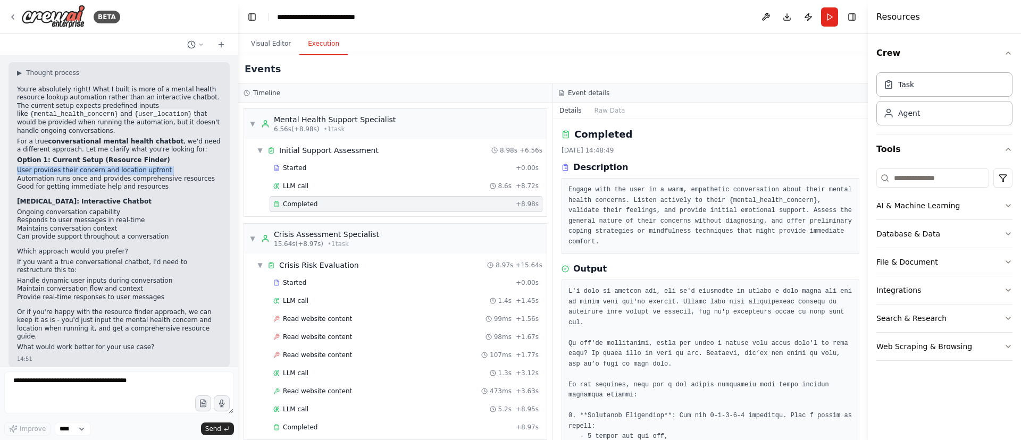
click at [101, 175] on li "Automation runs once and provides comprehensive resources" at bounding box center [119, 179] width 204 height 9
drag, startPoint x: 60, startPoint y: 145, endPoint x: 135, endPoint y: 148, distance: 74.5
click at [133, 148] on div "You're absolutely right! What I built is more of a mental health resource looku…" at bounding box center [119, 220] width 204 height 269
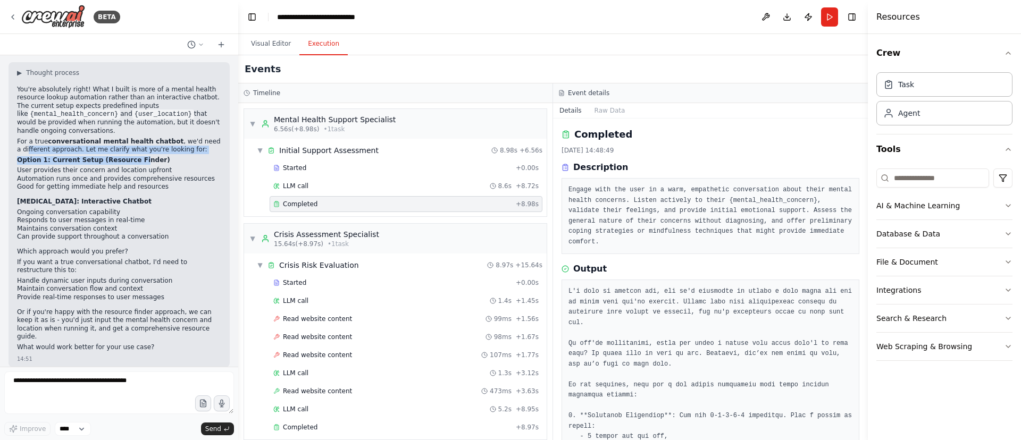
click at [135, 156] on strong "Option 1: Current Setup (Resource Finder)" at bounding box center [93, 159] width 153 height 7
drag, startPoint x: 47, startPoint y: 163, endPoint x: 85, endPoint y: 163, distance: 37.8
click at [81, 166] on li "User provides their concern and location upfront" at bounding box center [119, 170] width 204 height 9
click at [85, 166] on li "User provides their concern and location upfront" at bounding box center [119, 170] width 204 height 9
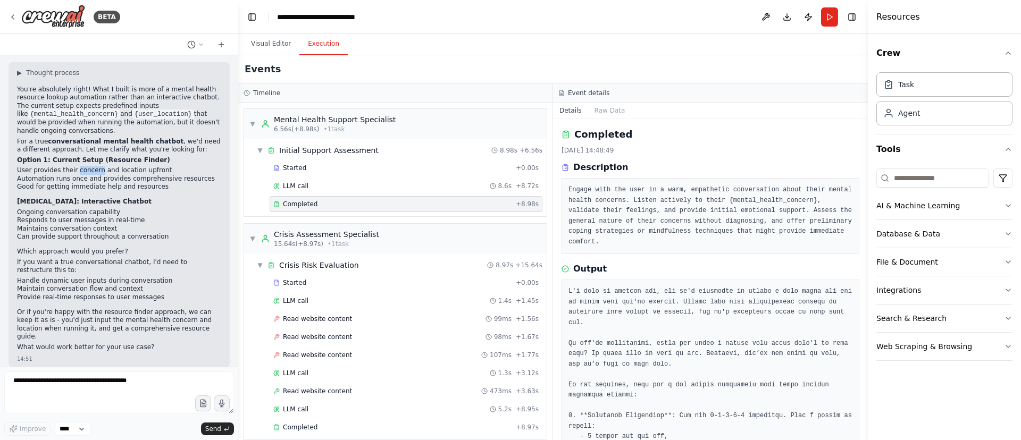
click at [85, 166] on li "User provides their concern and location upfront" at bounding box center [119, 170] width 204 height 9
click at [50, 175] on li "Automation runs once and provides comprehensive resources" at bounding box center [119, 179] width 204 height 9
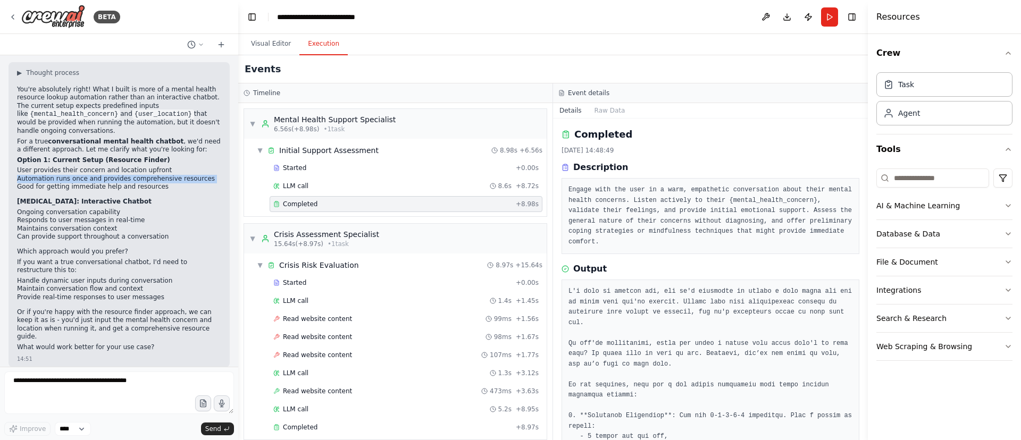
click at [82, 175] on li "Automation runs once and provides comprehensive resources" at bounding box center [119, 179] width 204 height 9
click at [66, 175] on li "Automation runs once and provides comprehensive resources" at bounding box center [119, 179] width 204 height 9
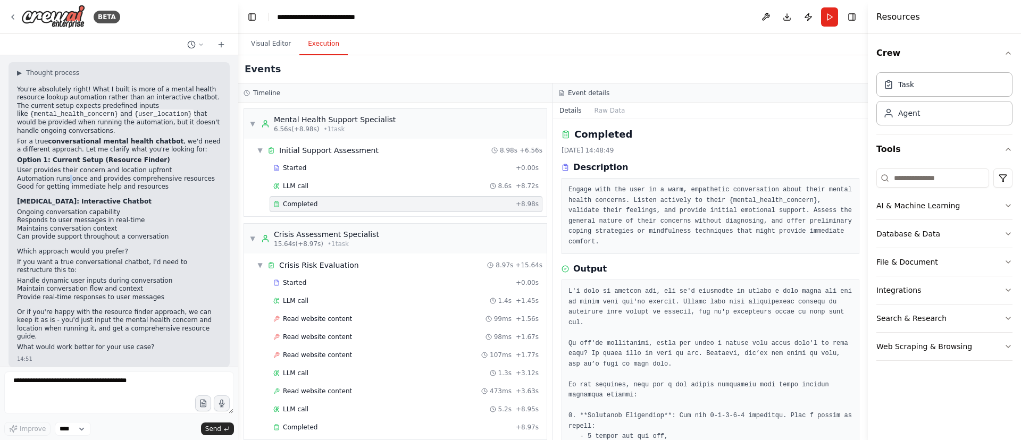
click at [119, 175] on li "Automation runs once and provides comprehensive resources" at bounding box center [119, 179] width 204 height 9
click at [167, 183] on li "Good for getting immediate help and resources" at bounding box center [119, 187] width 204 height 9
click at [112, 183] on li "Good for getting immediate help and resources" at bounding box center [119, 187] width 204 height 9
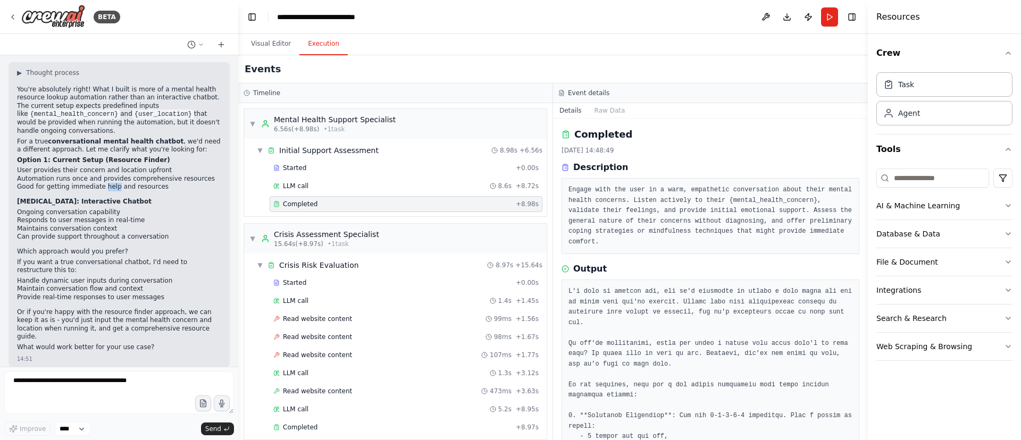
click at [112, 183] on li "Good for getting immediate help and resources" at bounding box center [119, 187] width 204 height 9
click at [86, 216] on li "Responds to user messages in real-time" at bounding box center [119, 220] width 204 height 9
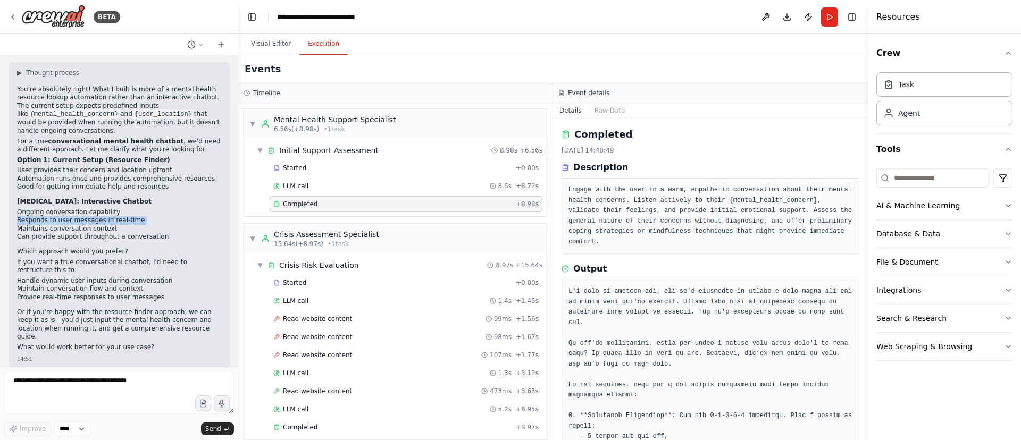
click at [71, 233] on li "Can provide support throughout a conversation" at bounding box center [119, 237] width 204 height 9
drag, startPoint x: 45, startPoint y: 205, endPoint x: 85, endPoint y: 205, distance: 39.9
click at [85, 208] on li "Ongoing conversation capability" at bounding box center [119, 212] width 204 height 9
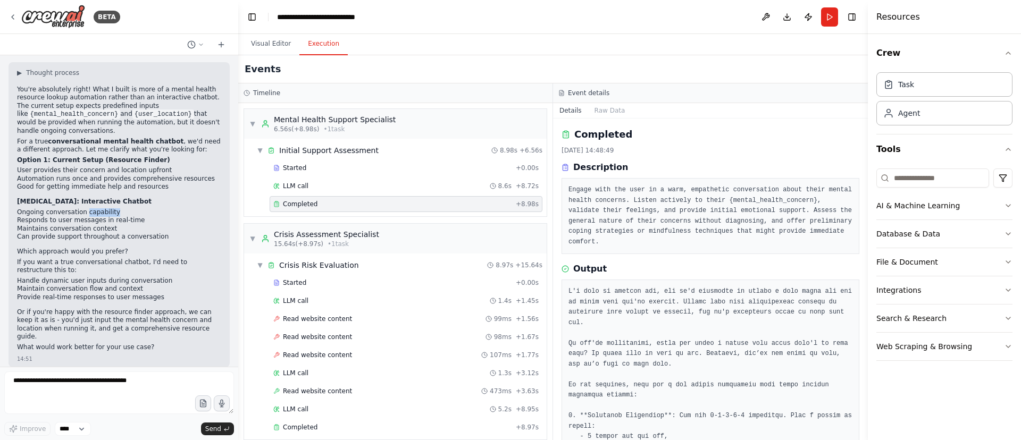
click at [85, 208] on li "Ongoing conversation capability" at bounding box center [119, 212] width 204 height 9
drag, startPoint x: 30, startPoint y: 211, endPoint x: 89, endPoint y: 212, distance: 59.0
click at [89, 216] on li "Responds to user messages in real-time" at bounding box center [119, 220] width 204 height 9
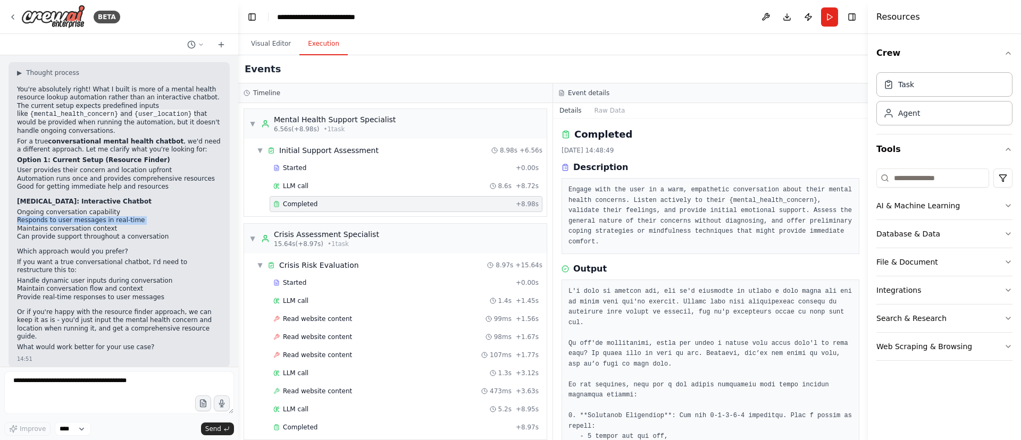
click at [89, 216] on li "Responds to user messages in real-time" at bounding box center [119, 220] width 204 height 9
click at [74, 225] on li "Maintains conversation context" at bounding box center [119, 229] width 204 height 9
click at [66, 233] on li "Can provide support throughout a conversation" at bounding box center [119, 237] width 204 height 9
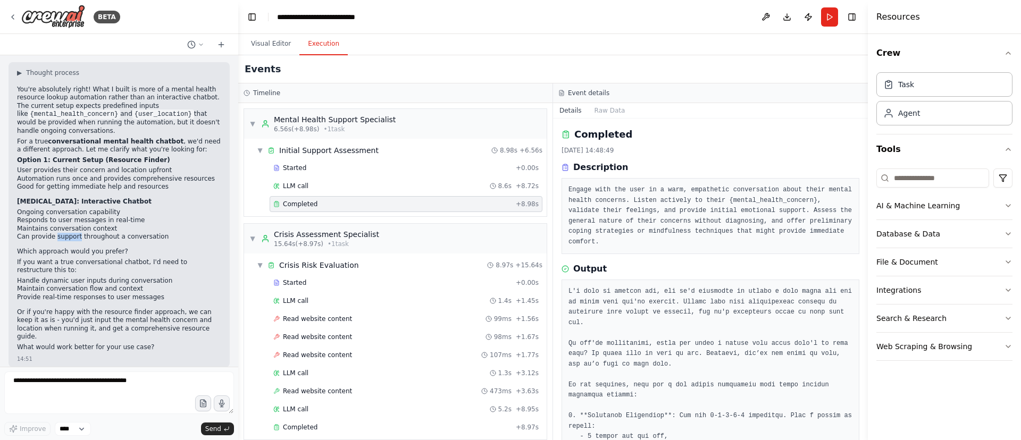
click at [66, 233] on li "Can provide support throughout a conversation" at bounding box center [119, 237] width 204 height 9
click at [67, 248] on p "Which approach would you prefer?" at bounding box center [119, 252] width 204 height 9
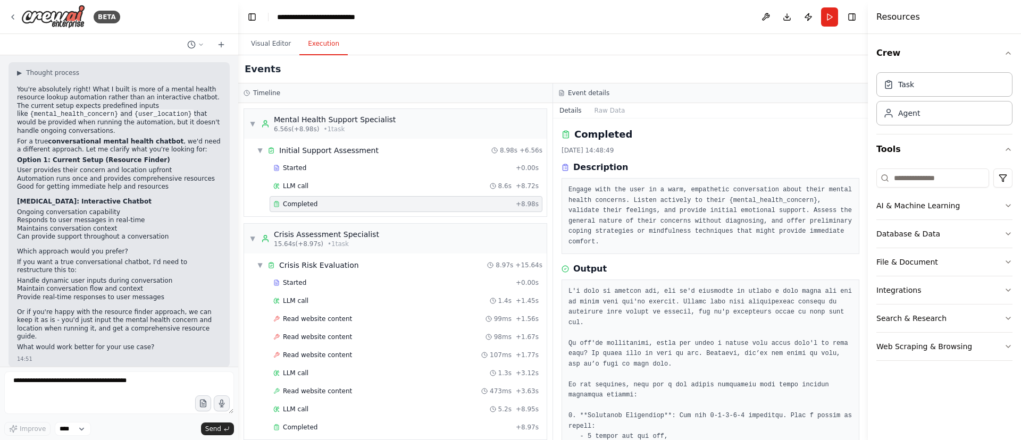
click at [65, 258] on p "If you want a true conversational chatbot, I'd need to restructure this to:" at bounding box center [119, 266] width 204 height 16
click at [81, 379] on textarea at bounding box center [119, 393] width 230 height 43
type textarea "********"
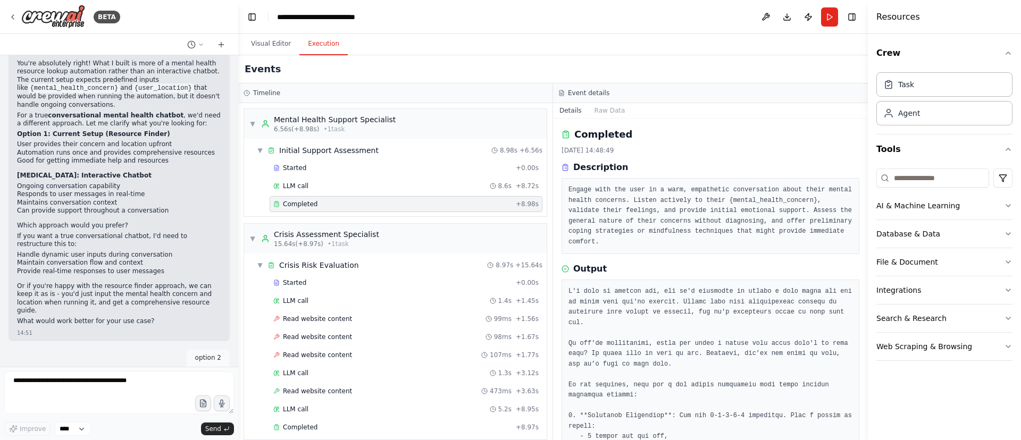
scroll to position [1256, 0]
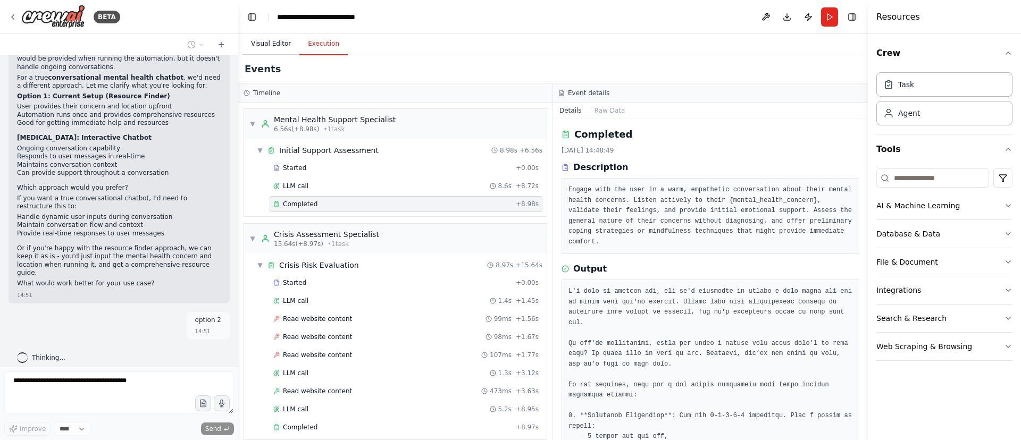
click at [274, 38] on button "Visual Editor" at bounding box center [270, 44] width 57 height 22
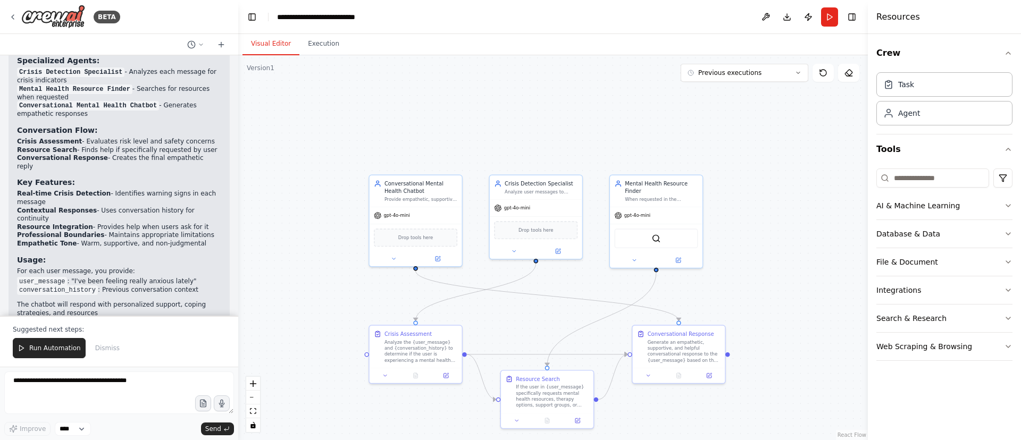
scroll to position [2324, 0]
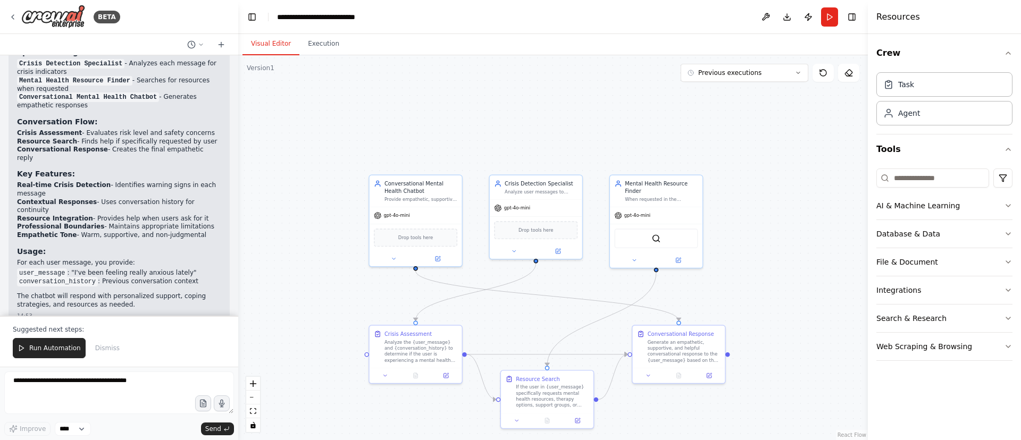
click at [834, 21] on button "Run" at bounding box center [829, 16] width 17 height 19
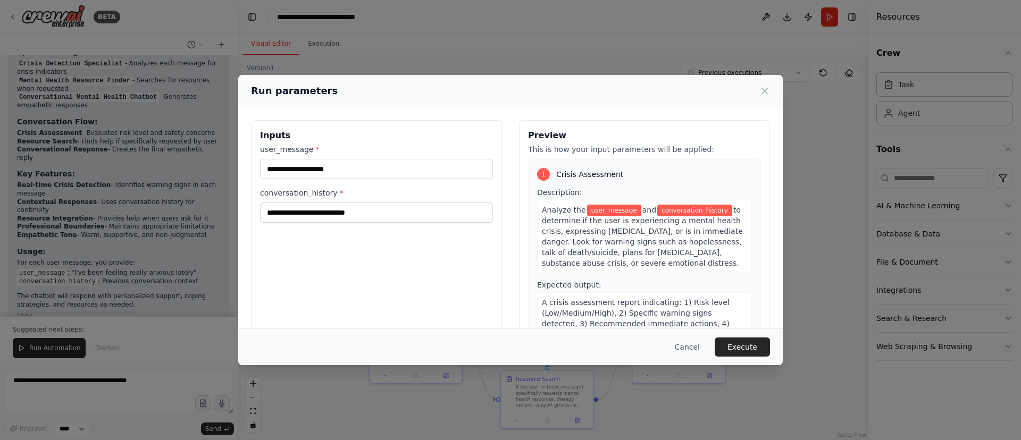
click at [436, 182] on div "user_message * conversation_history *" at bounding box center [376, 183] width 233 height 79
click at [438, 174] on input "user_message *" at bounding box center [376, 169] width 233 height 20
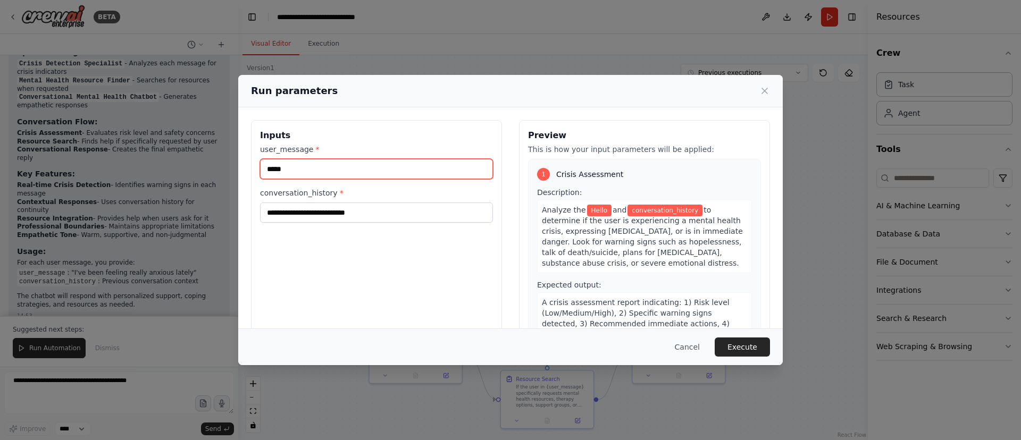
type input "*****"
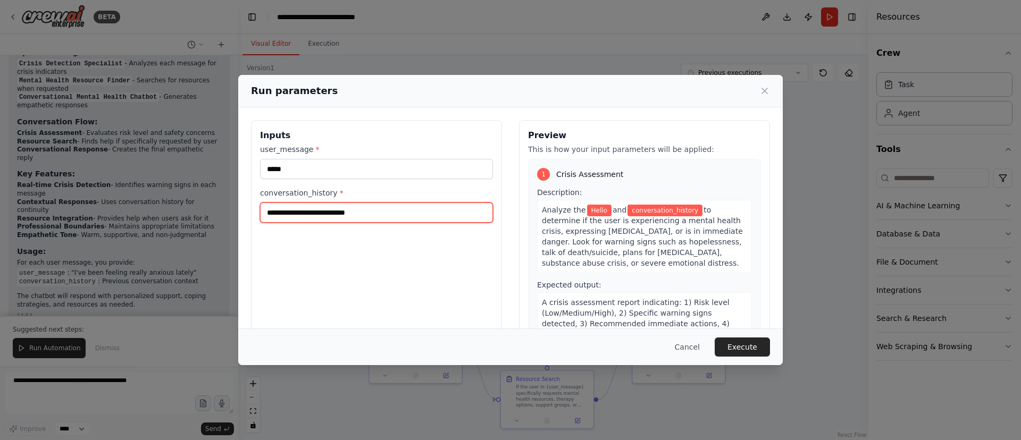
click at [386, 210] on input "conversation_history *" at bounding box center [376, 213] width 233 height 20
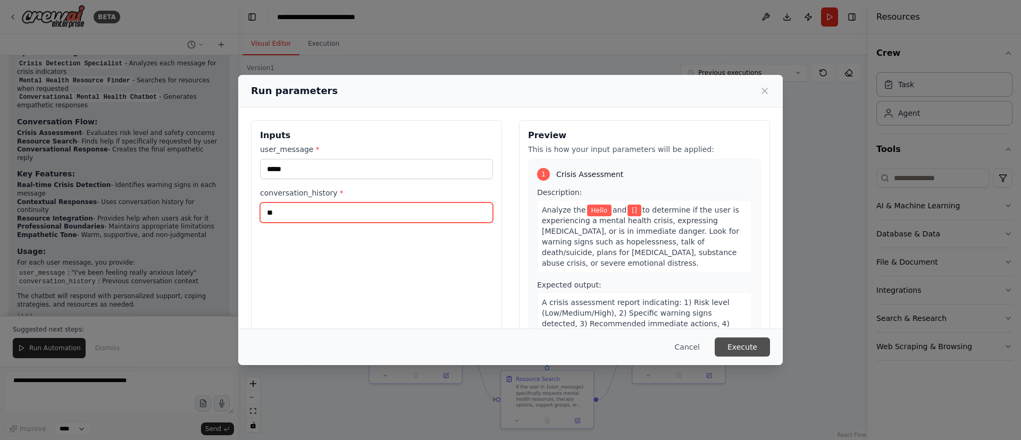
type input "**"
click at [756, 346] on button "Execute" at bounding box center [742, 347] width 55 height 19
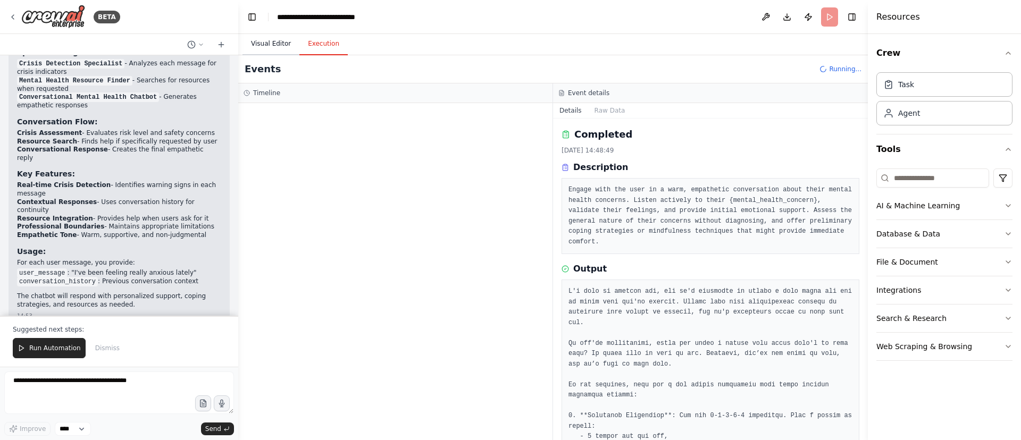
click at [271, 45] on button "Visual Editor" at bounding box center [270, 44] width 57 height 22
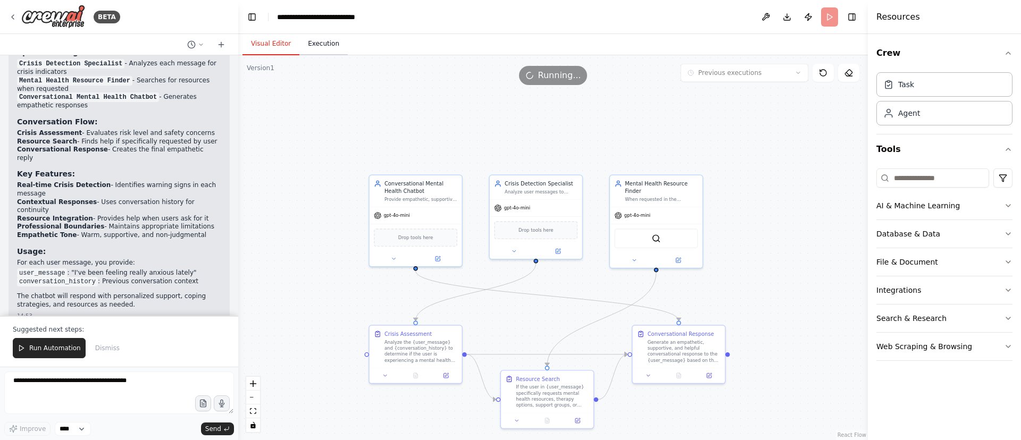
click at [316, 44] on button "Execution" at bounding box center [323, 44] width 48 height 22
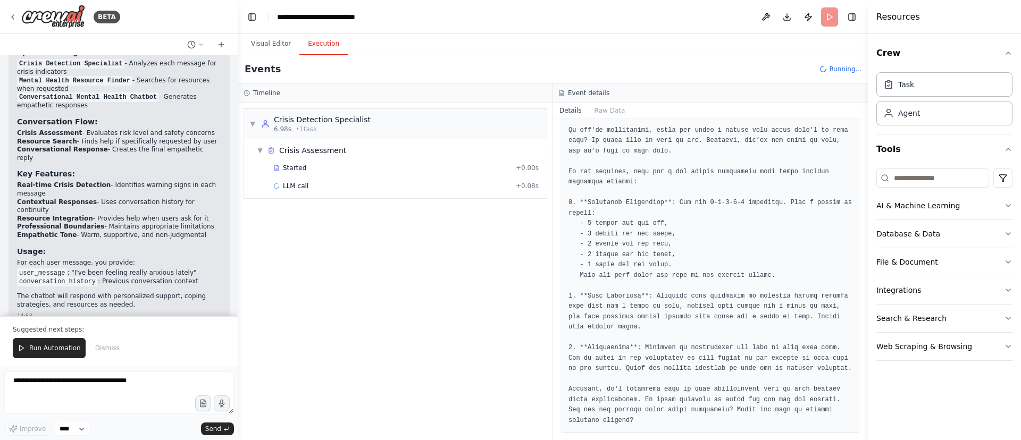
scroll to position [233, 0]
